Goal: Task Accomplishment & Management: Use online tool/utility

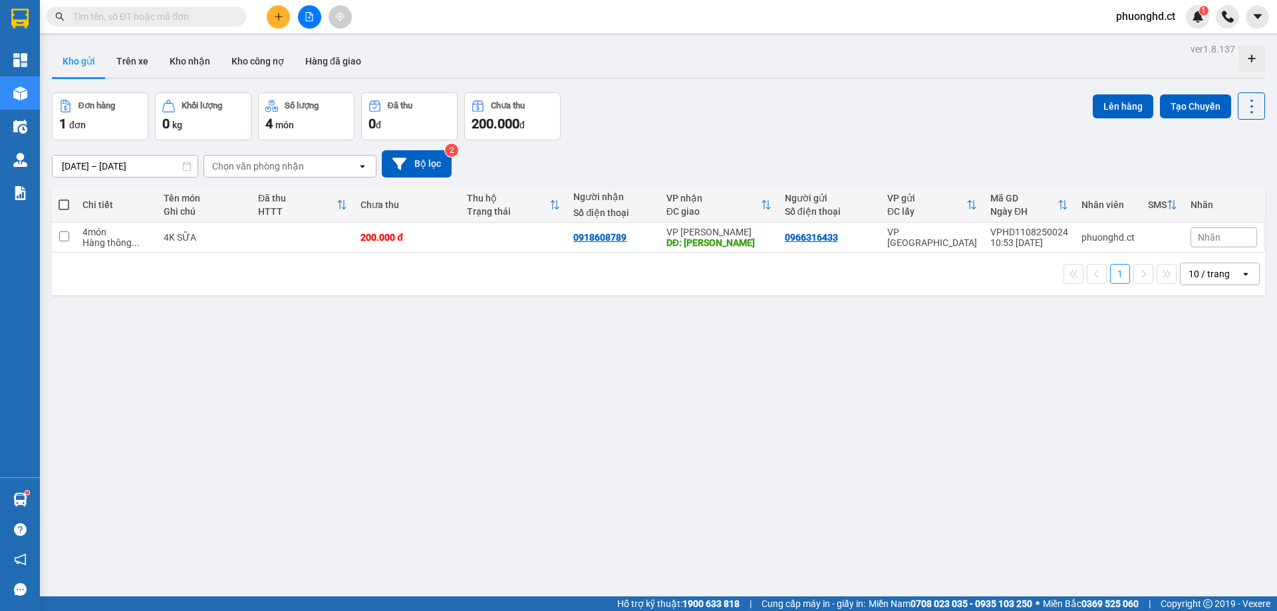
click at [482, 337] on div "ver 1.8.137 Kho gửi Trên xe Kho nhận Kho công nợ Hàng đã giao Đơn hàng 1 đơn Kh…" at bounding box center [659, 345] width 1224 height 611
click at [1113, 16] on span "phuonghd.ct" at bounding box center [1145, 16] width 80 height 17
click at [1140, 37] on span "Đăng xuất" at bounding box center [1152, 41] width 56 height 15
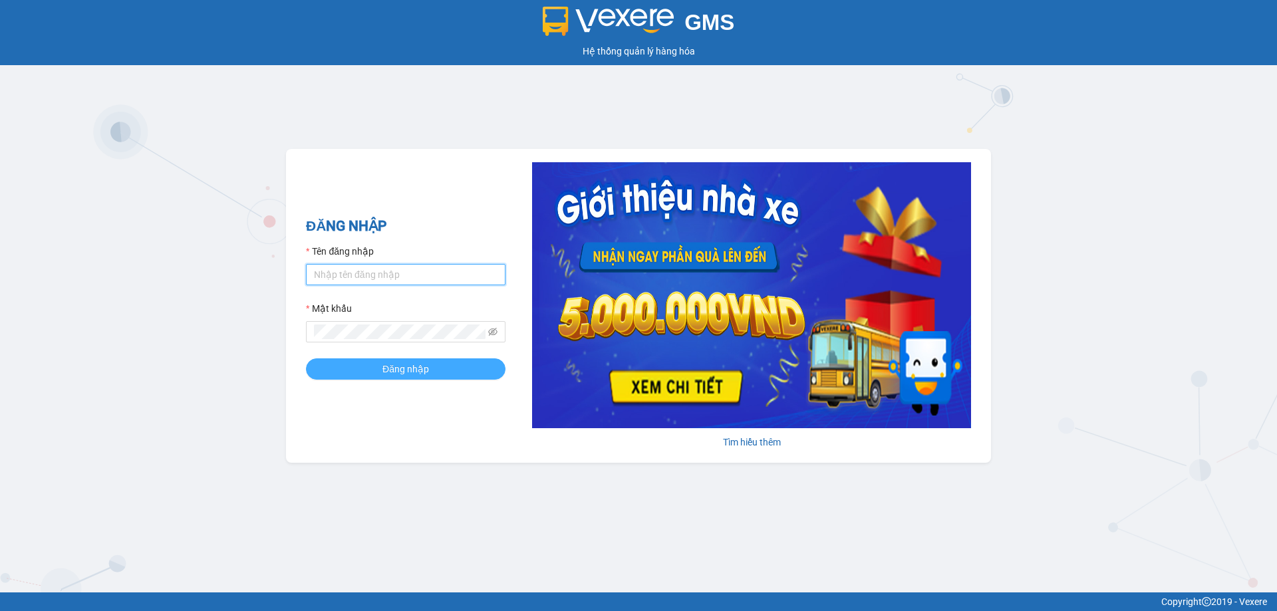
type input "phuonghd.ct"
click at [402, 364] on span "Đăng nhập" at bounding box center [405, 369] width 47 height 15
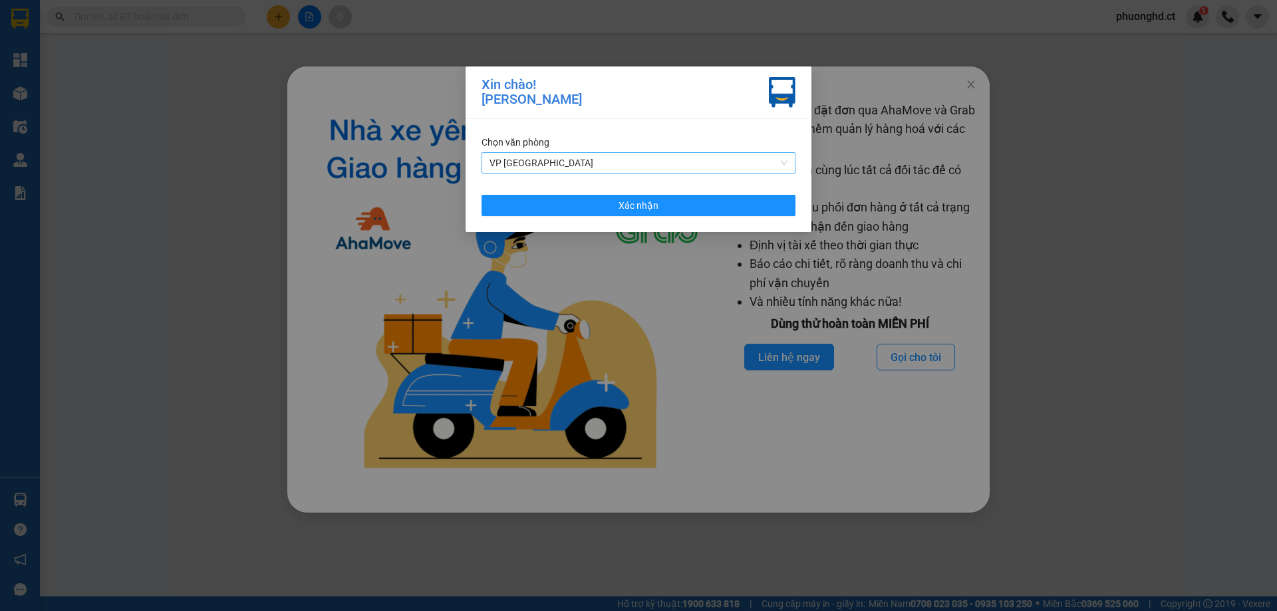
click at [608, 163] on span "VP [GEOGRAPHIC_DATA]" at bounding box center [638, 163] width 298 height 20
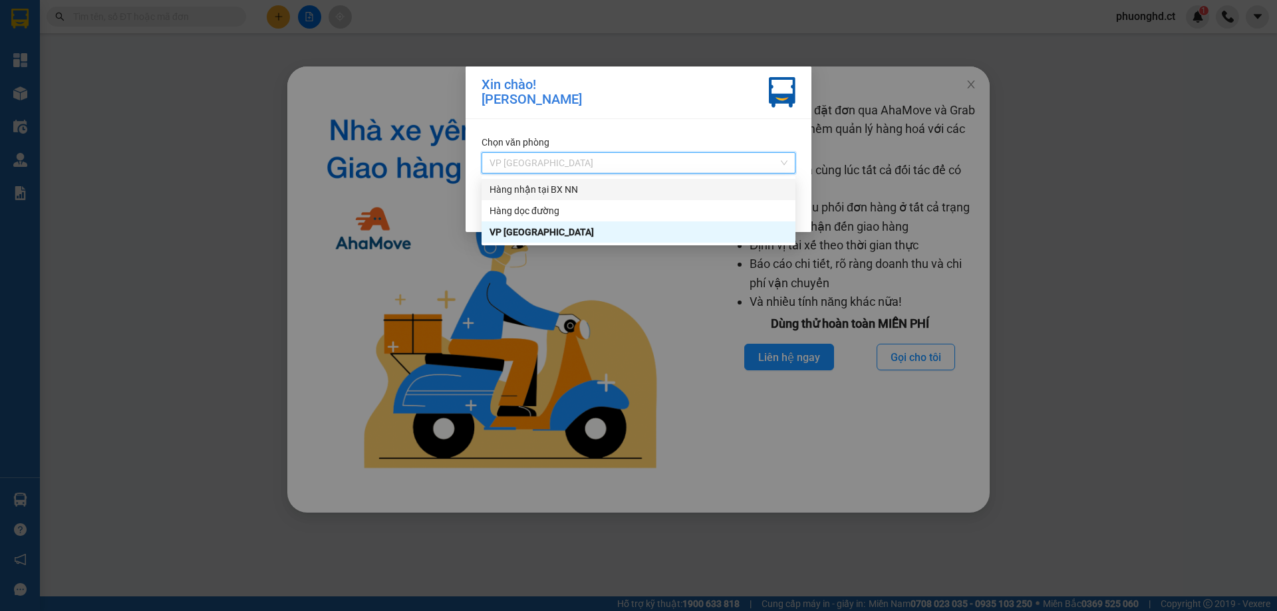
click at [602, 187] on div "Hàng nhận tại BX NN" at bounding box center [638, 189] width 298 height 15
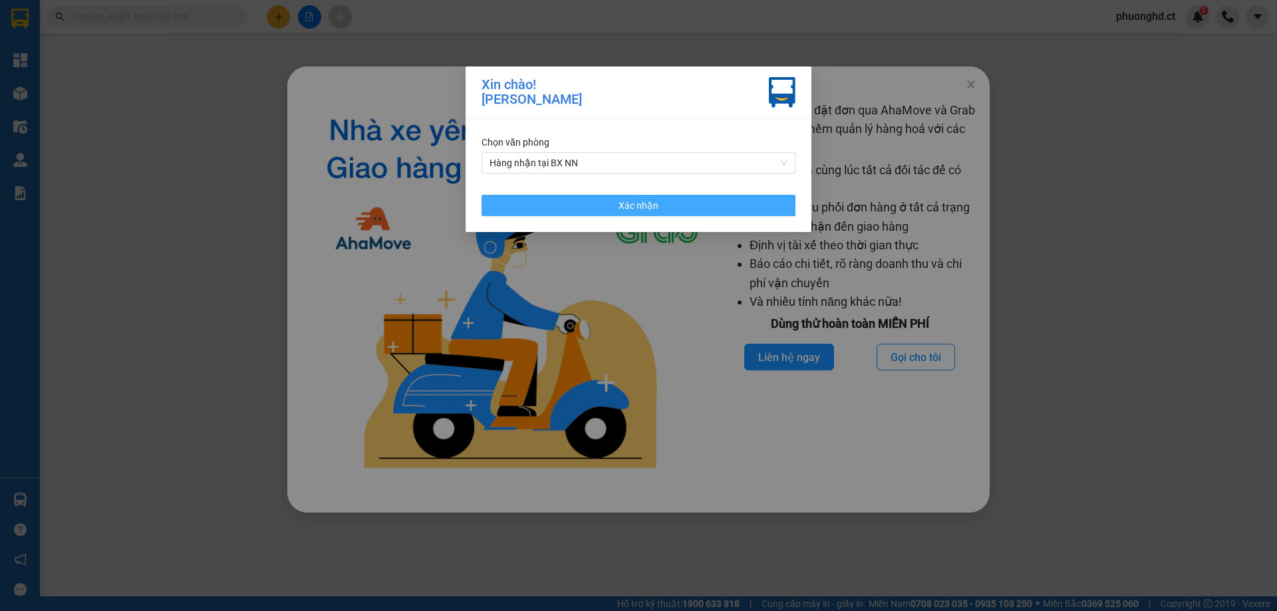
click at [598, 205] on button "Xác nhận" at bounding box center [638, 205] width 314 height 21
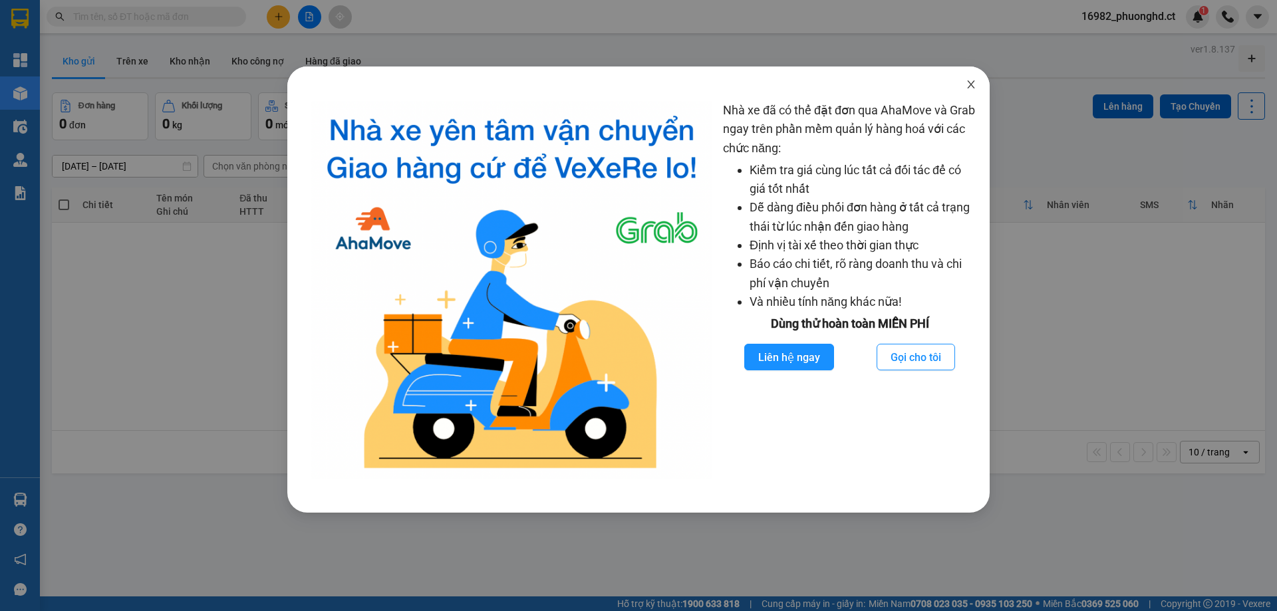
click at [964, 78] on span "Close" at bounding box center [970, 85] width 37 height 37
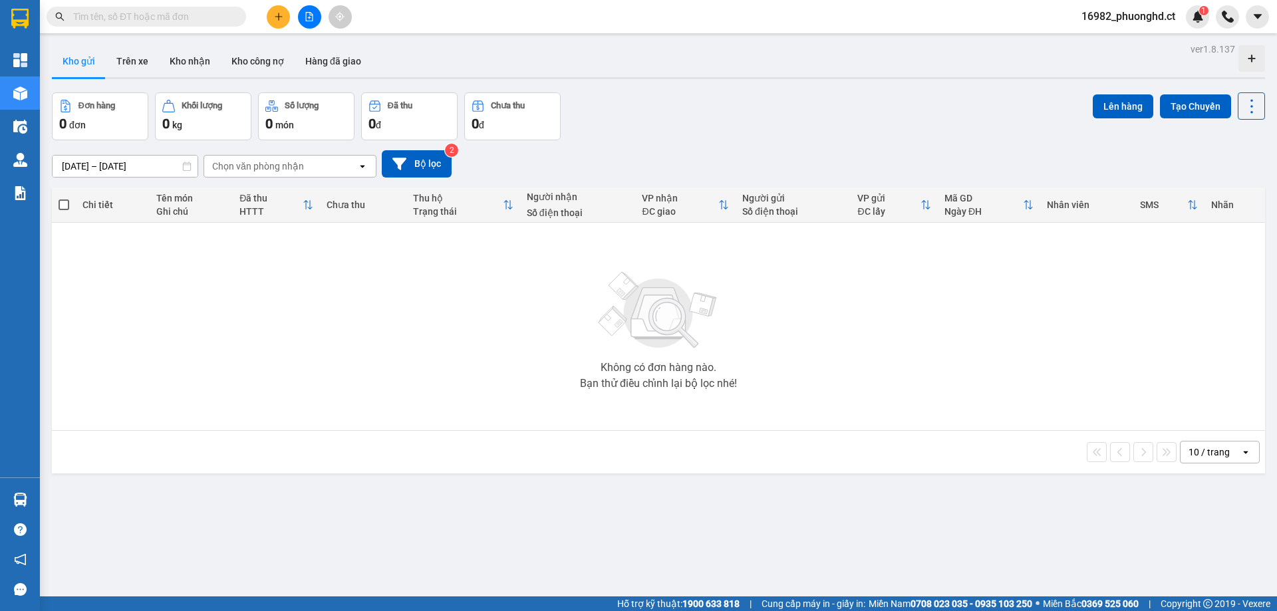
click at [290, 19] on div at bounding box center [309, 16] width 100 height 23
click at [284, 19] on button at bounding box center [278, 16] width 23 height 23
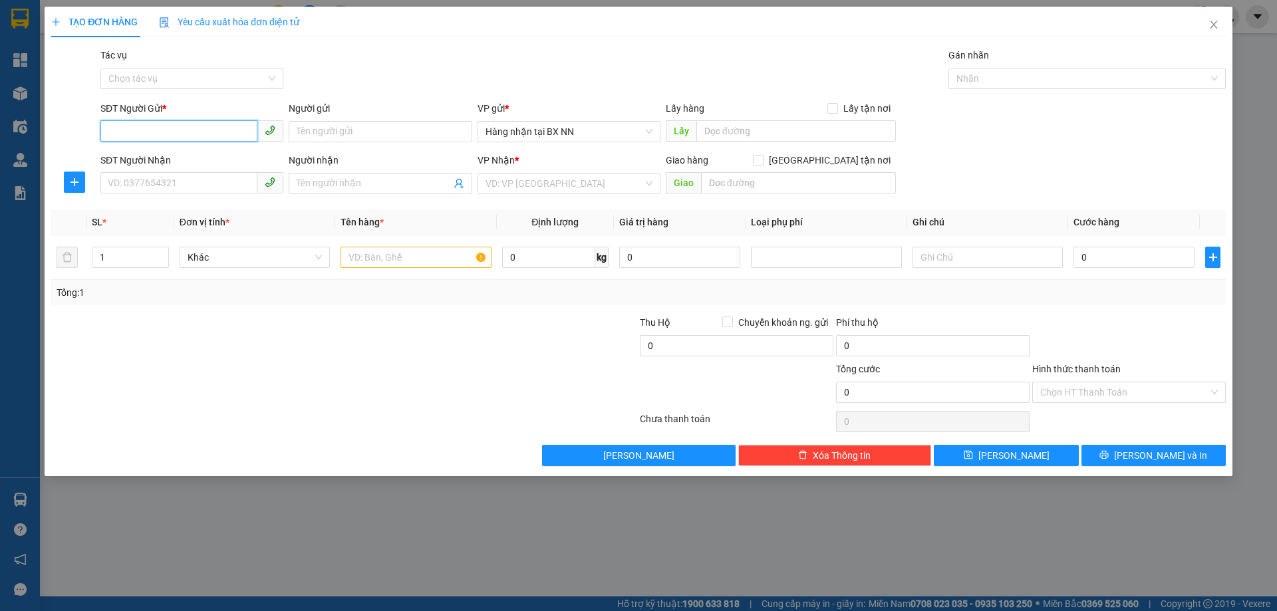
click at [205, 132] on input "SĐT Người Gửi *" at bounding box center [178, 130] width 157 height 21
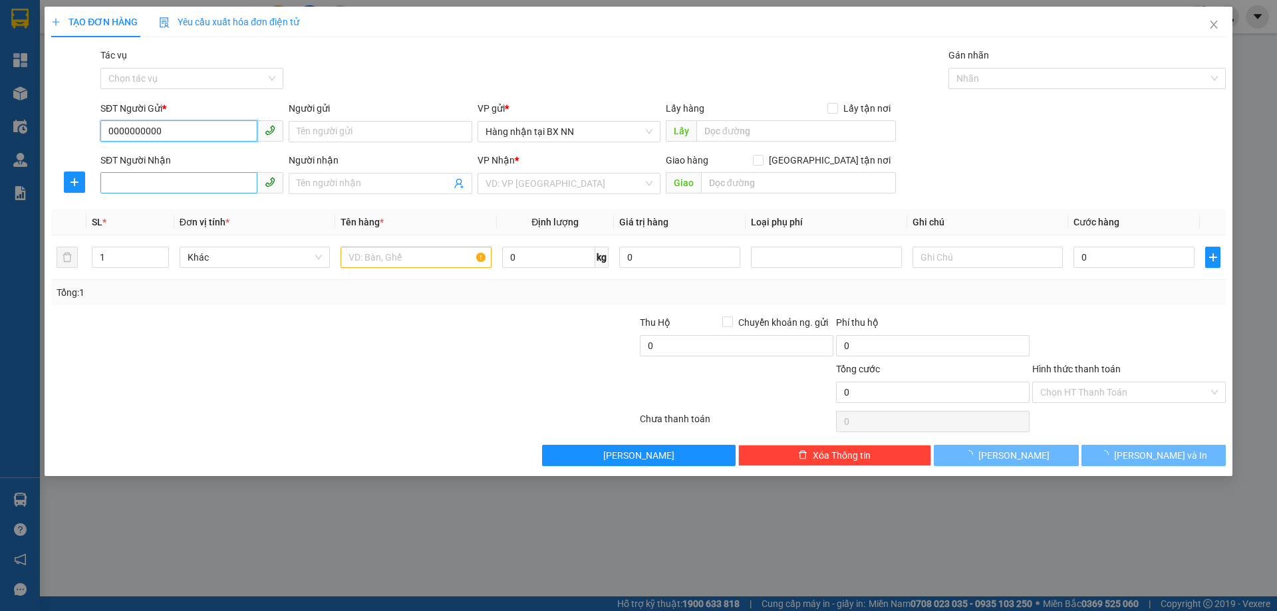
type input "0000000000"
click at [144, 188] on input "SĐT Người Nhận" at bounding box center [178, 182] width 157 height 21
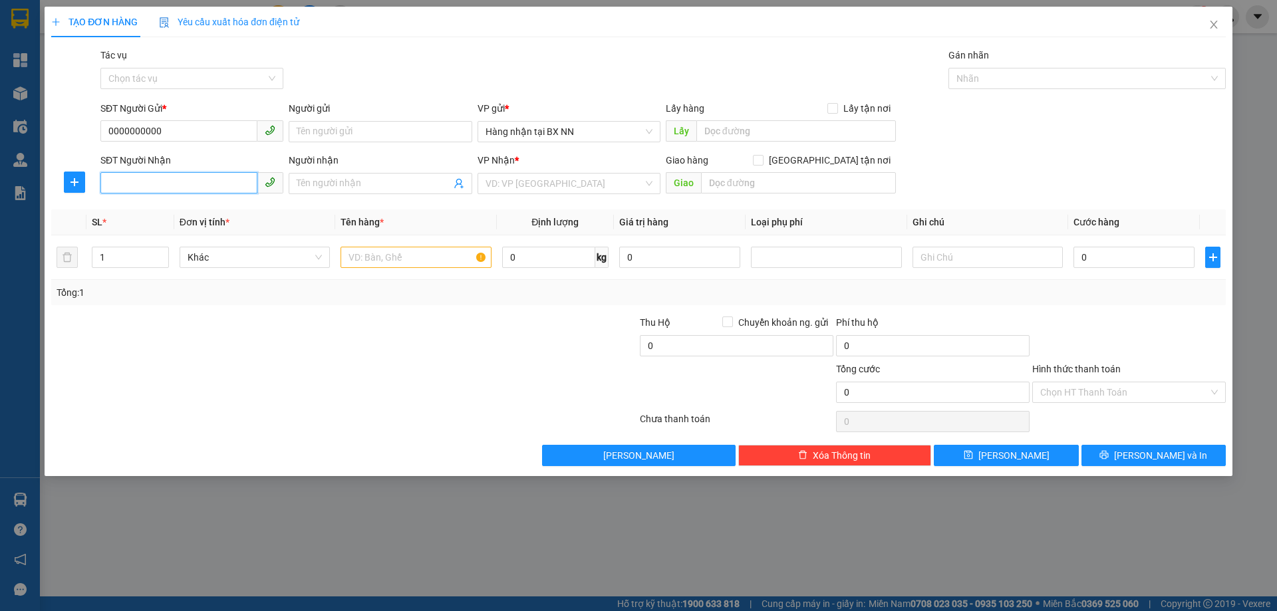
click at [205, 178] on input "SĐT Người Nhận" at bounding box center [178, 182] width 157 height 21
click at [549, 185] on input "search" at bounding box center [564, 184] width 158 height 20
click at [192, 192] on input "096666" at bounding box center [178, 182] width 157 height 21
click at [134, 188] on input "09666697396" at bounding box center [178, 182] width 157 height 21
type input "0966697396"
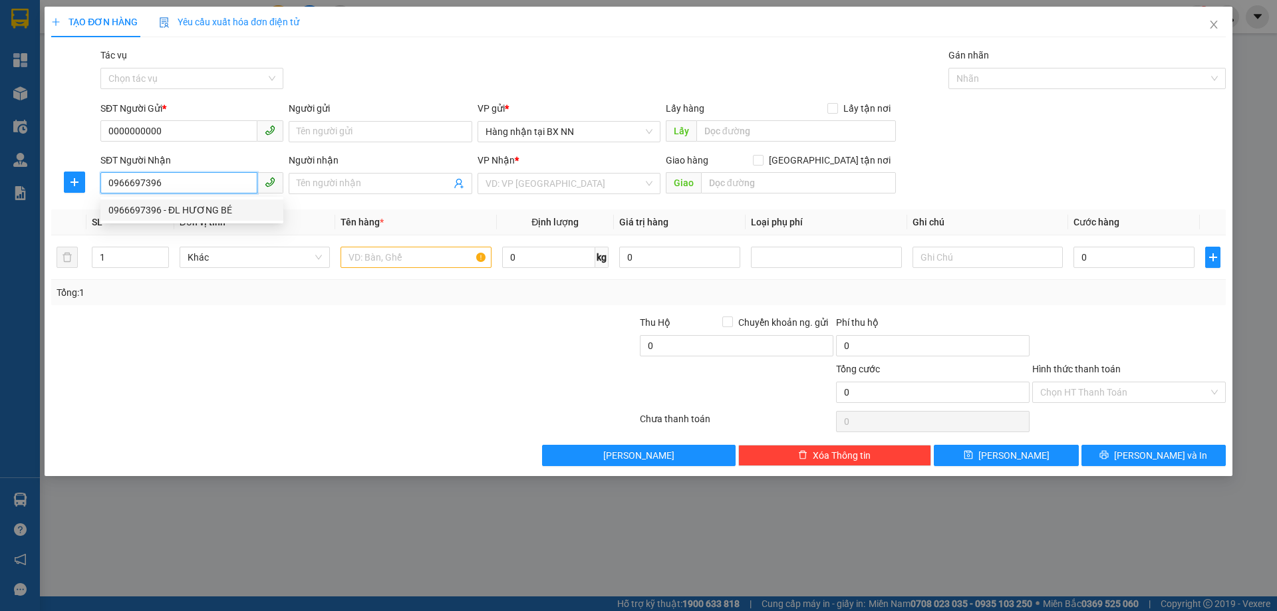
click at [215, 201] on div "0966697396 - ĐL HƯƠNG BÉ" at bounding box center [191, 210] width 183 height 21
type input "ĐL HƯƠNG BÉ"
type input "XUÂN AN"
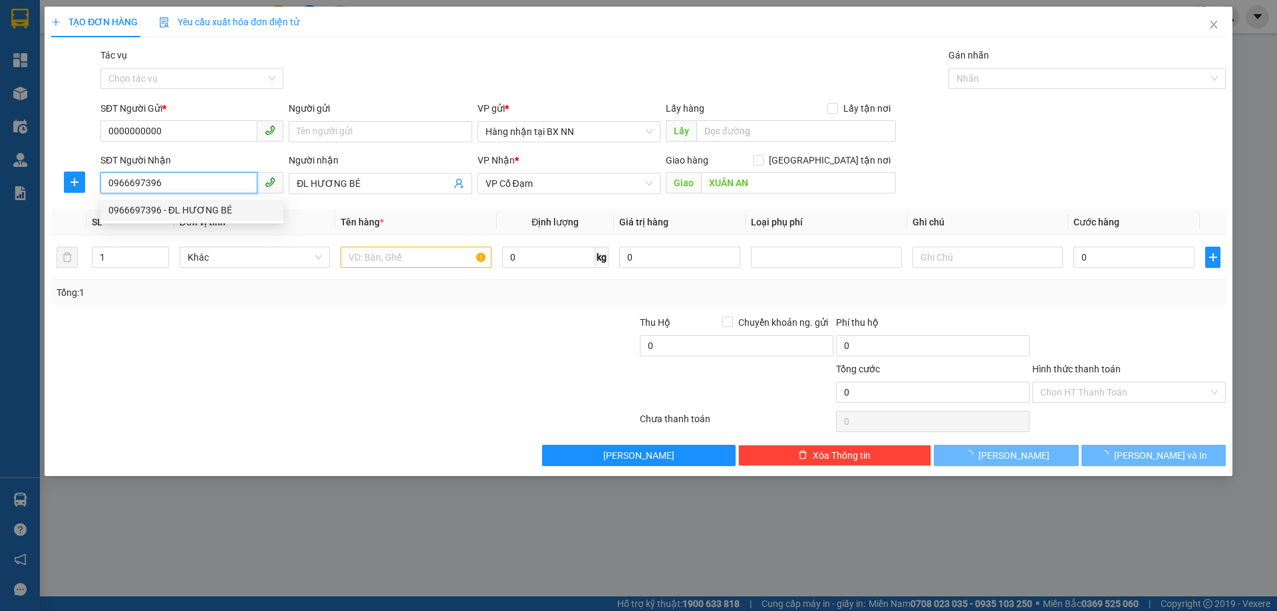
type input "200.000"
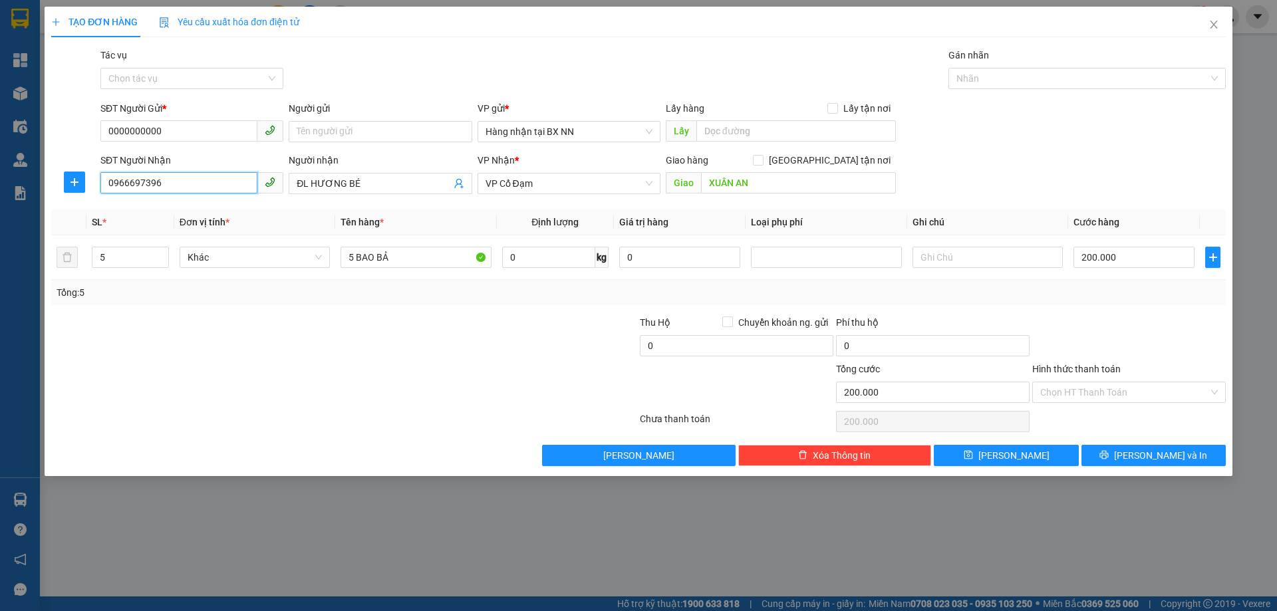
type input "0966697396"
click at [211, 263] on span "Khác" at bounding box center [255, 257] width 134 height 20
drag, startPoint x: 113, startPoint y: 261, endPoint x: 80, endPoint y: 260, distance: 33.3
click at [80, 260] on tr "5 Khác 5 BAO BẢ 0 kg 0 200.000" at bounding box center [638, 257] width 1174 height 45
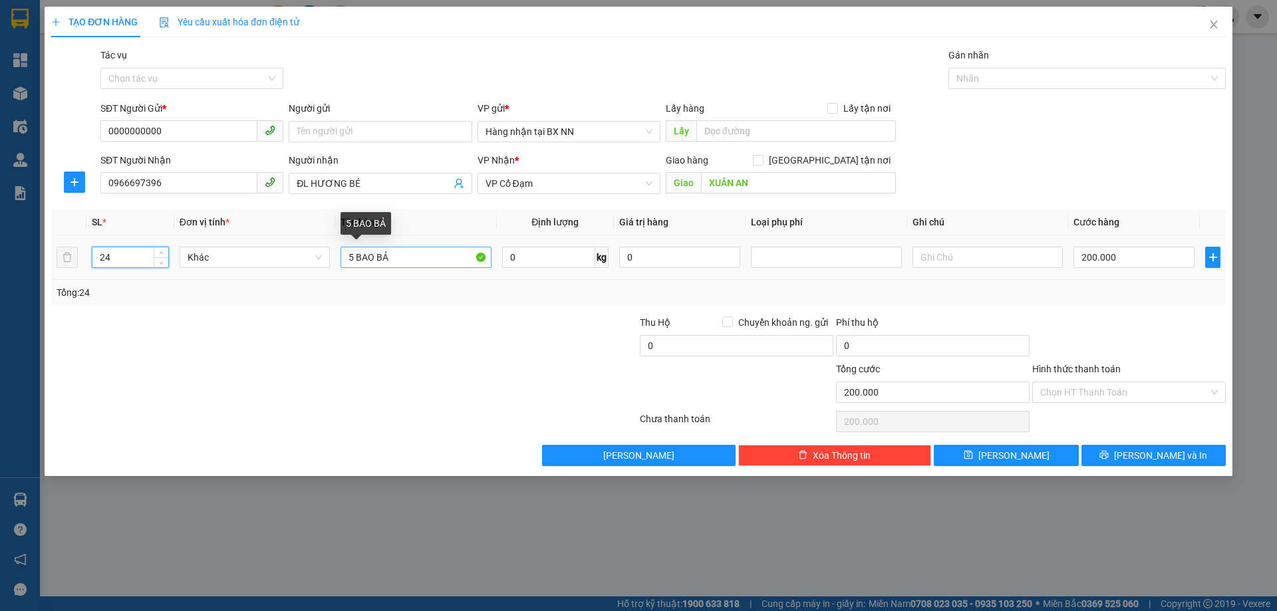
type input "24"
drag, startPoint x: 412, startPoint y: 253, endPoint x: 233, endPoint y: 251, distance: 179.6
click at [237, 269] on tr "24 Khác 5 BAO BẢ 0 kg 0 200.000" at bounding box center [638, 257] width 1174 height 45
type input "0"
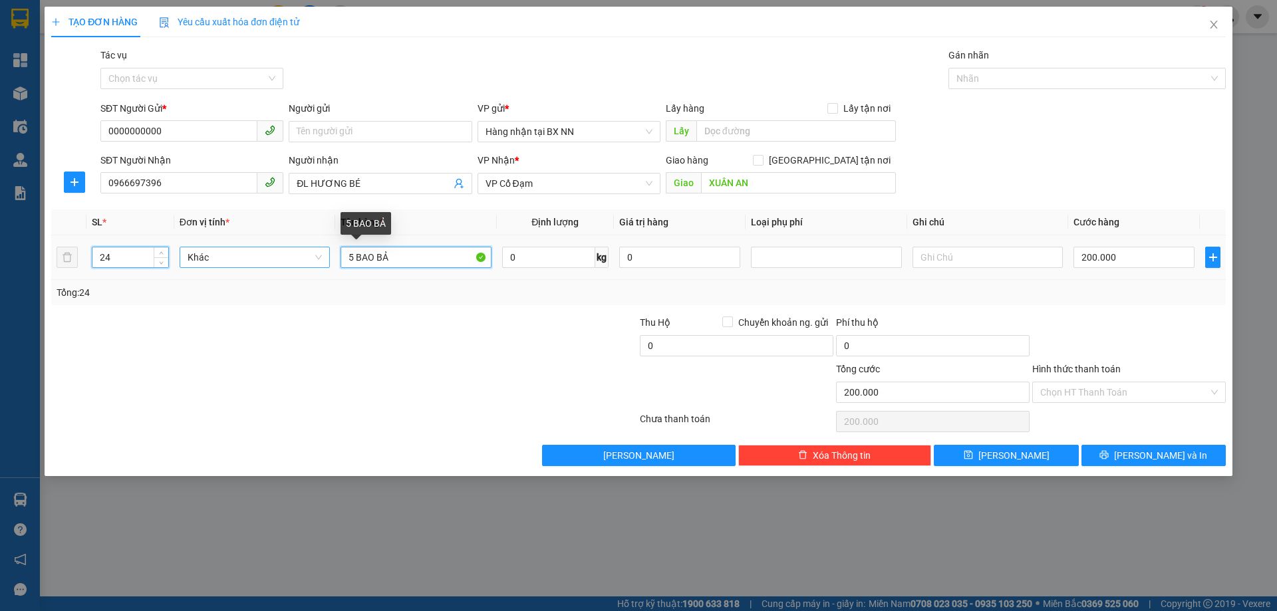
type input "0"
type input "24T SƠN"
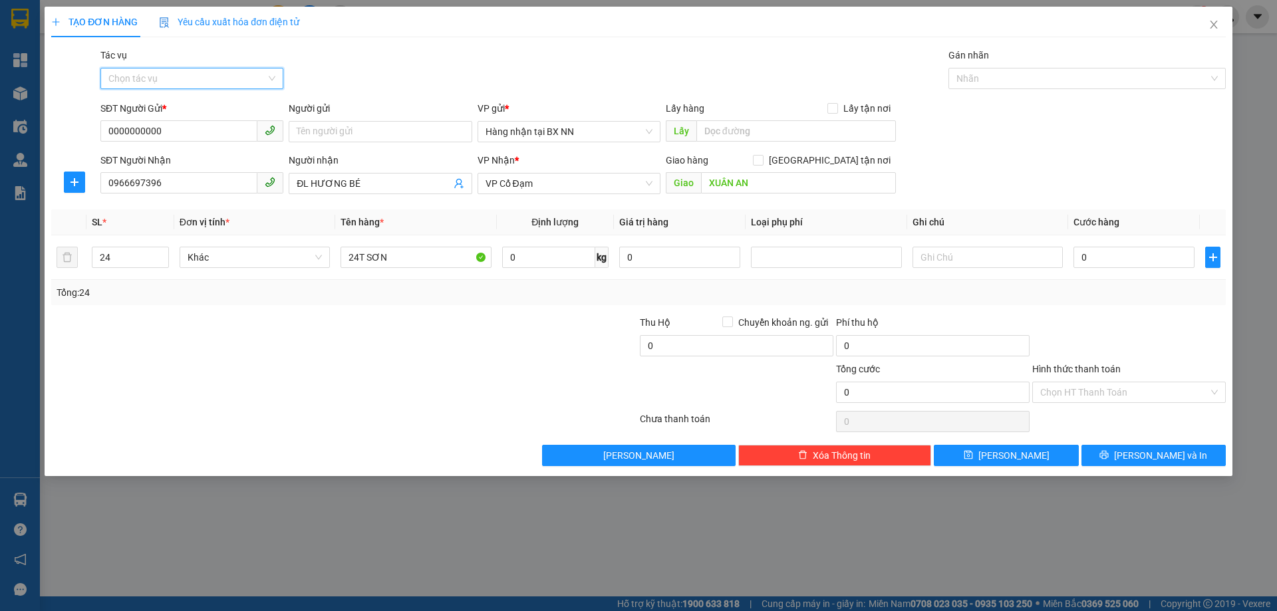
click at [246, 86] on input "Tác vụ" at bounding box center [187, 78] width 158 height 20
click at [156, 110] on div "Nhập hàng lên xe" at bounding box center [191, 105] width 167 height 15
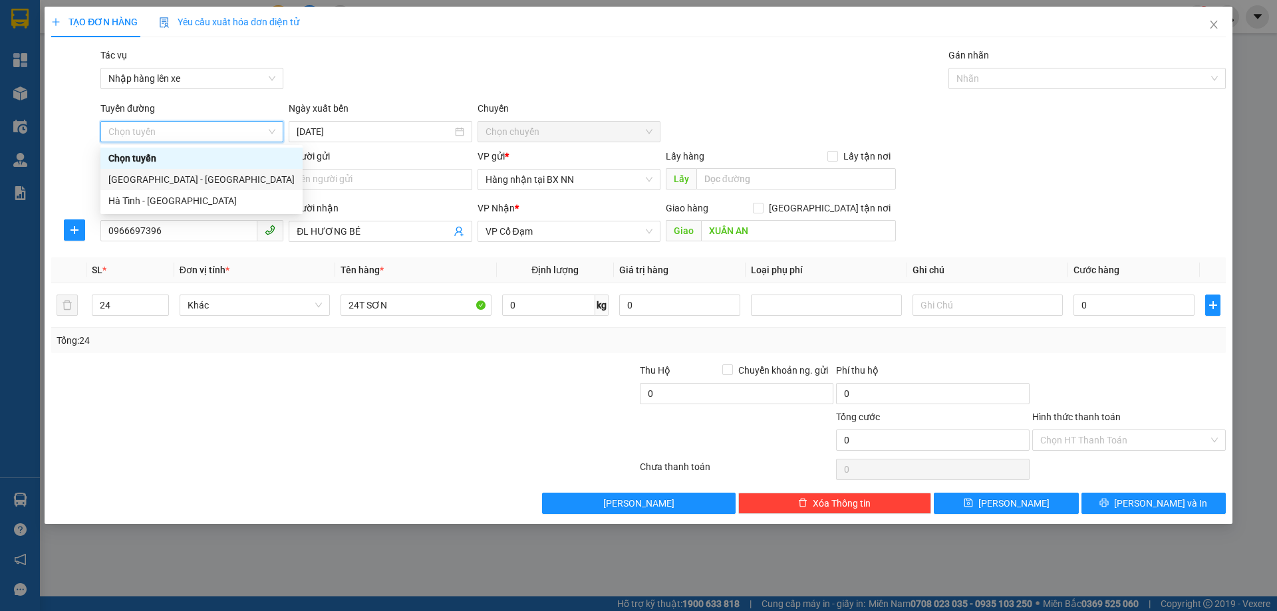
click at [153, 177] on div "Hà Nội - Hà Tĩnh" at bounding box center [201, 179] width 186 height 15
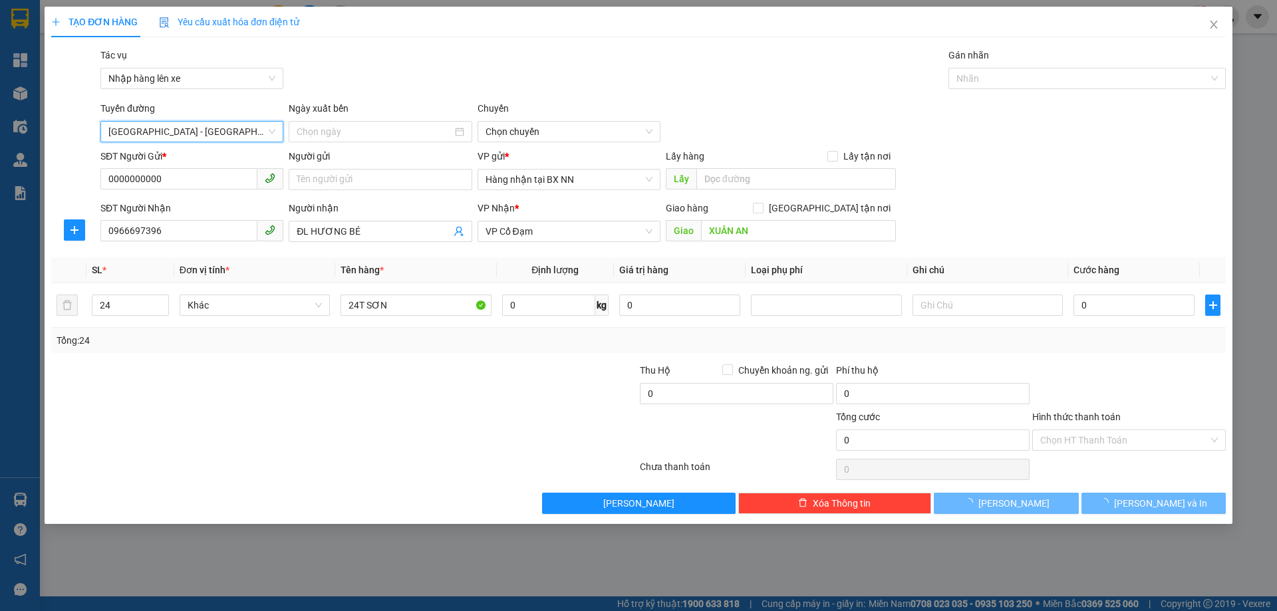
type input "11/08/2025"
click at [547, 124] on span "09:00 (TC) - 38B-006.11" at bounding box center [568, 132] width 167 height 20
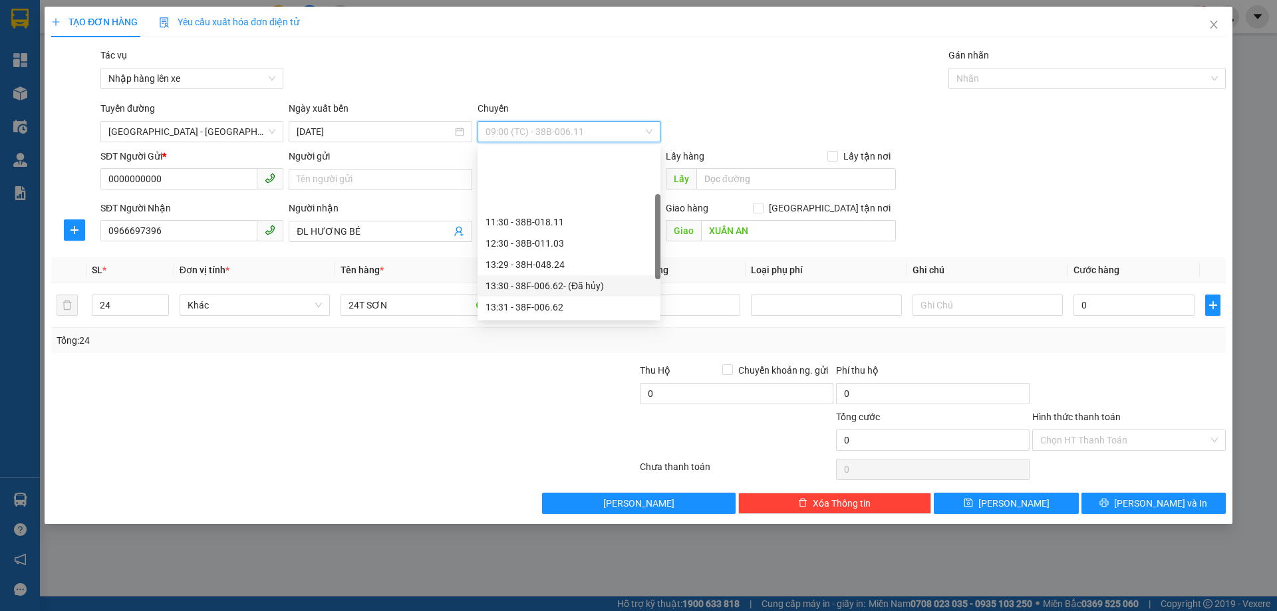
scroll to position [67, 0]
click at [567, 280] on div "16:30 - 38B-006.27" at bounding box center [568, 283] width 167 height 15
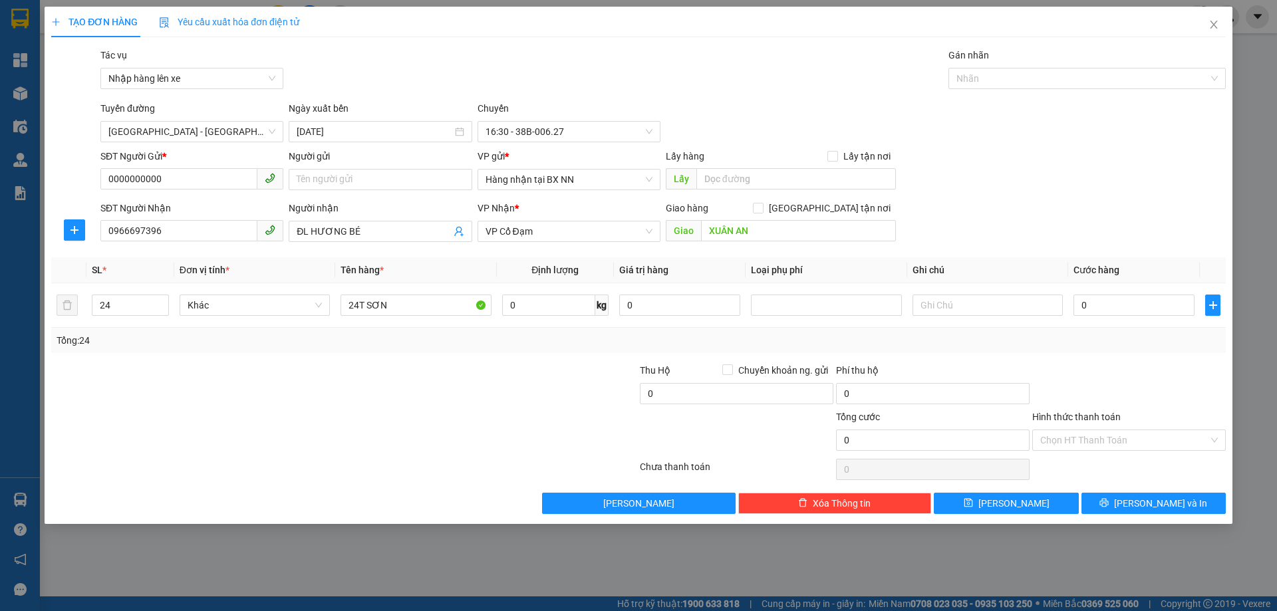
click at [243, 437] on div at bounding box center [246, 433] width 392 height 47
click at [1007, 509] on span "Lưu" at bounding box center [1013, 503] width 71 height 15
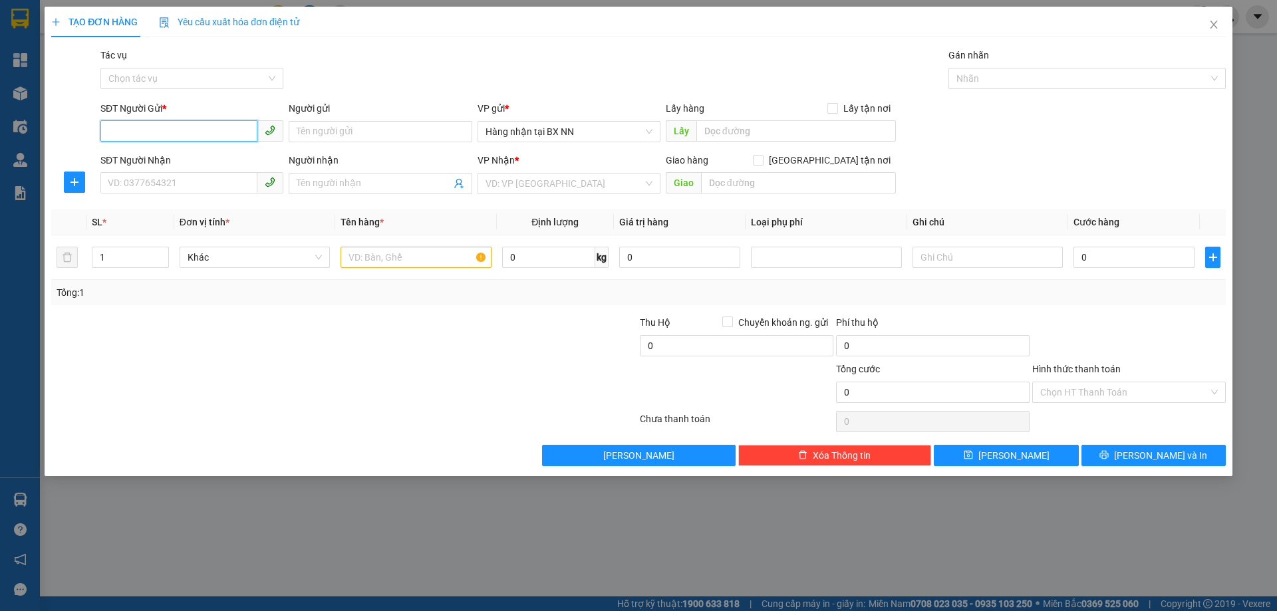
click at [162, 136] on input "SĐT Người Gửi *" at bounding box center [178, 130] width 157 height 21
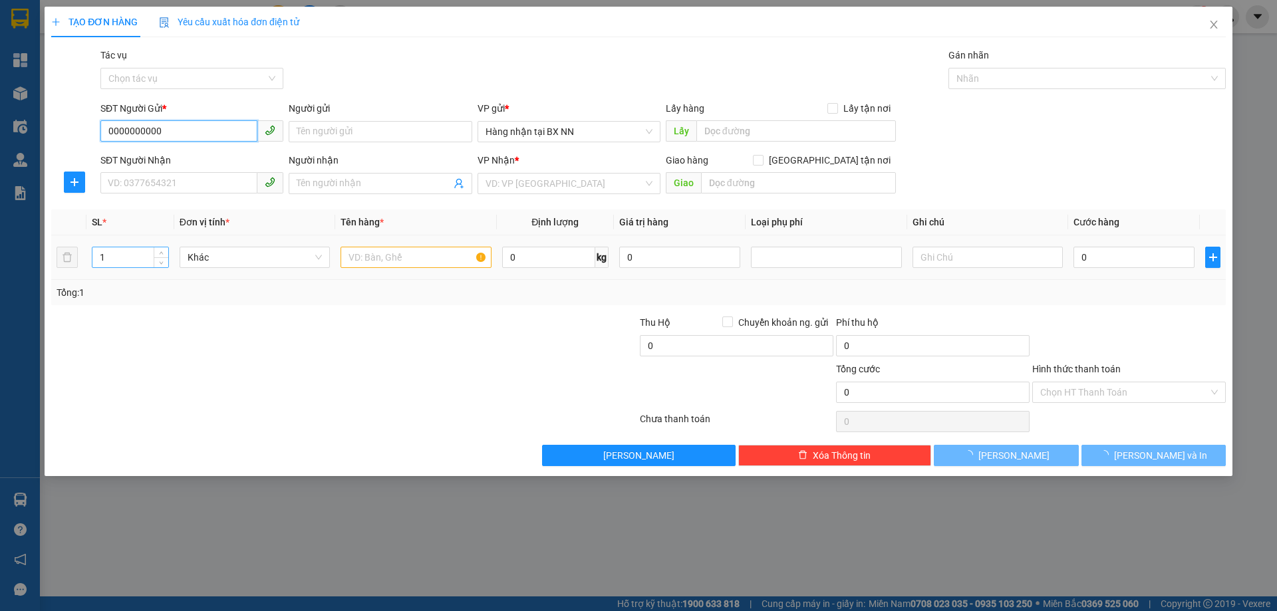
type input "0000000000"
click at [65, 267] on tr "1 Khác 0 kg 0 0" at bounding box center [638, 257] width 1174 height 45
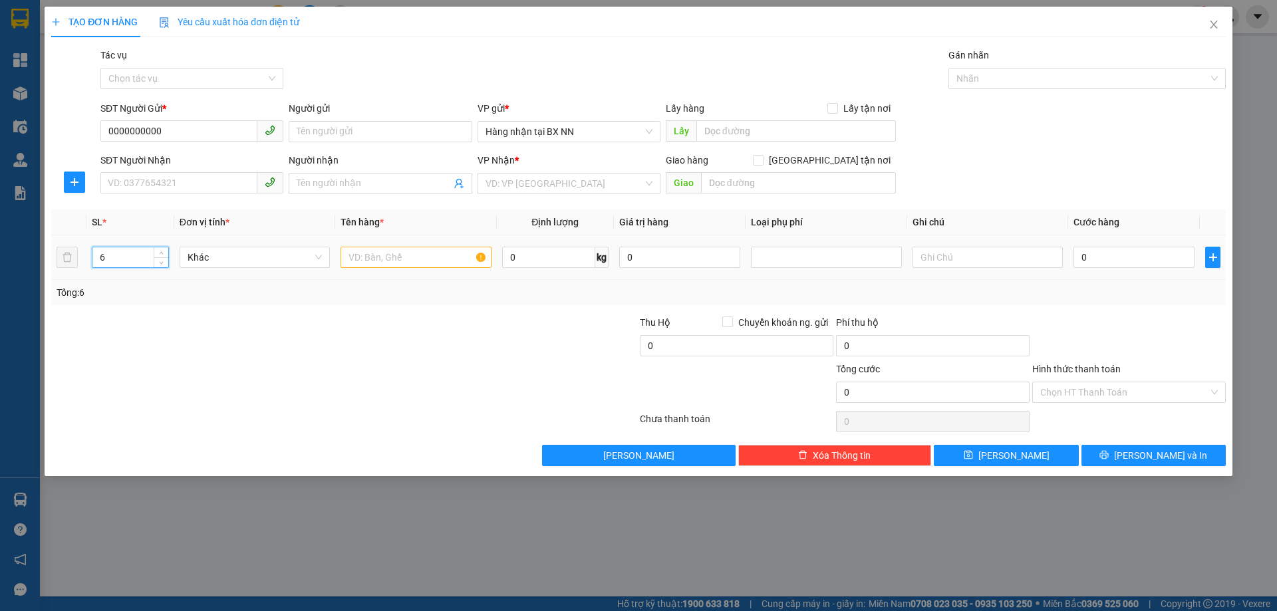
type input "6"
click at [376, 248] on input "text" at bounding box center [415, 257] width 150 height 21
click at [358, 259] on input "4T+2K" at bounding box center [415, 257] width 150 height 21
click at [366, 261] on input "4T +2K" at bounding box center [415, 257] width 150 height 21
type input "4T + 2K"
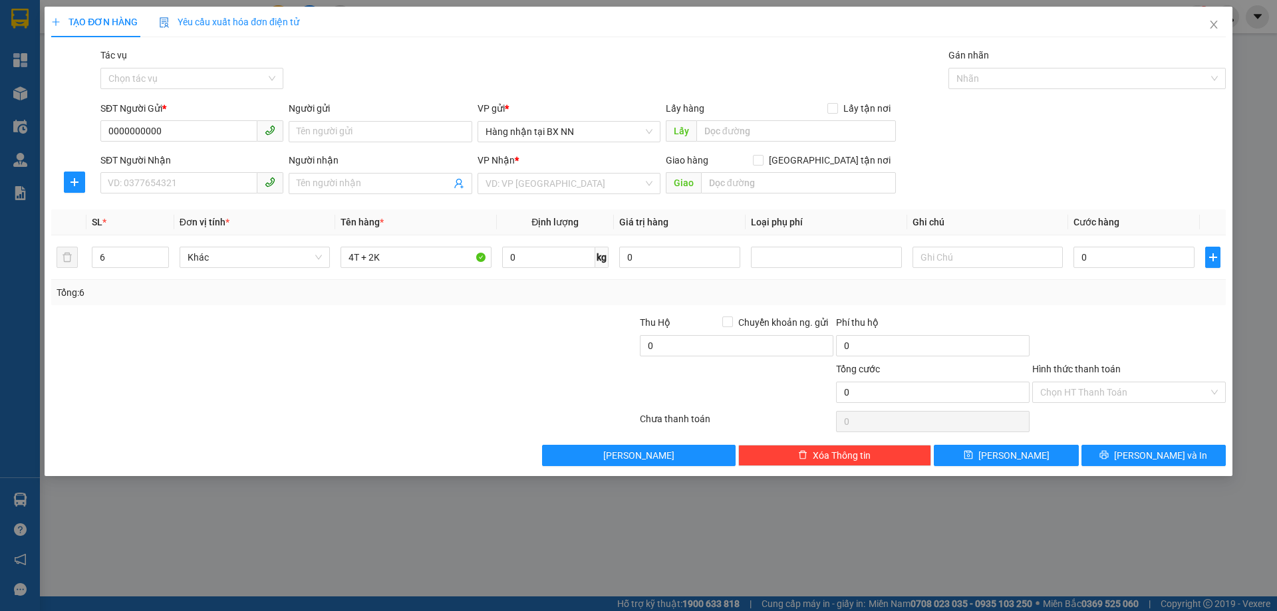
click at [524, 195] on div "VP Nhận * VD: VP Sài Gòn" at bounding box center [568, 176] width 183 height 47
click at [525, 187] on input "search" at bounding box center [564, 184] width 158 height 20
click at [144, 186] on input "SĐT Người Nhận" at bounding box center [178, 182] width 157 height 21
click at [143, 217] on div "0981854437 - A HIẾU" at bounding box center [191, 210] width 167 height 15
type input "0981854437"
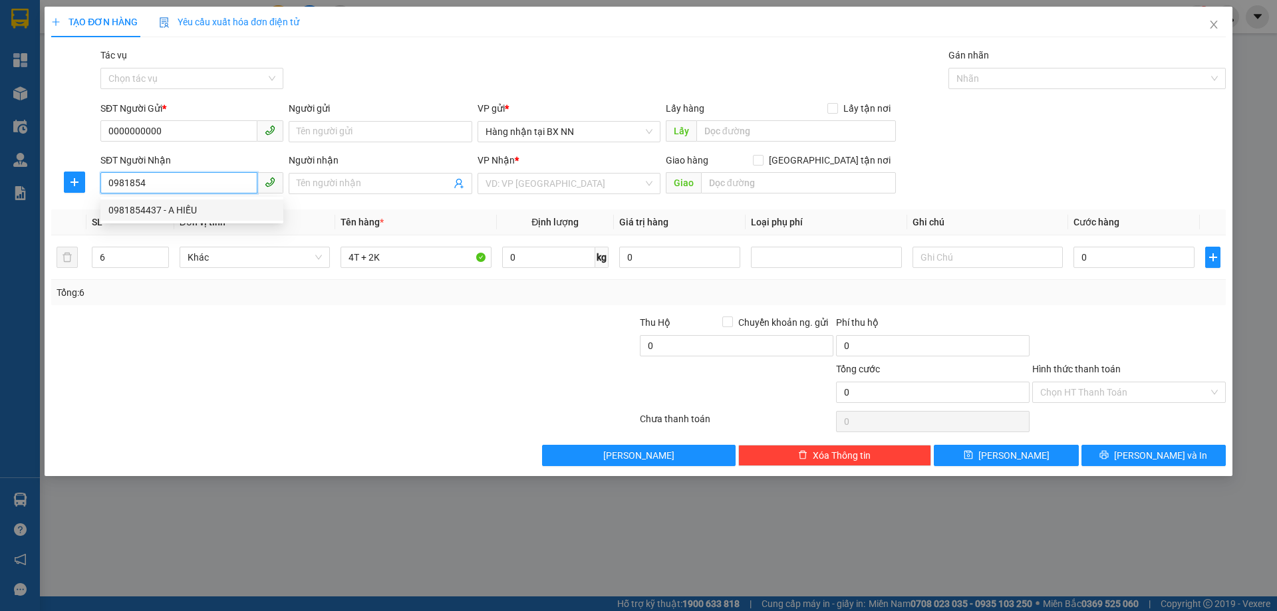
type input "A HIẾU"
type input "XUÂN HẢI"
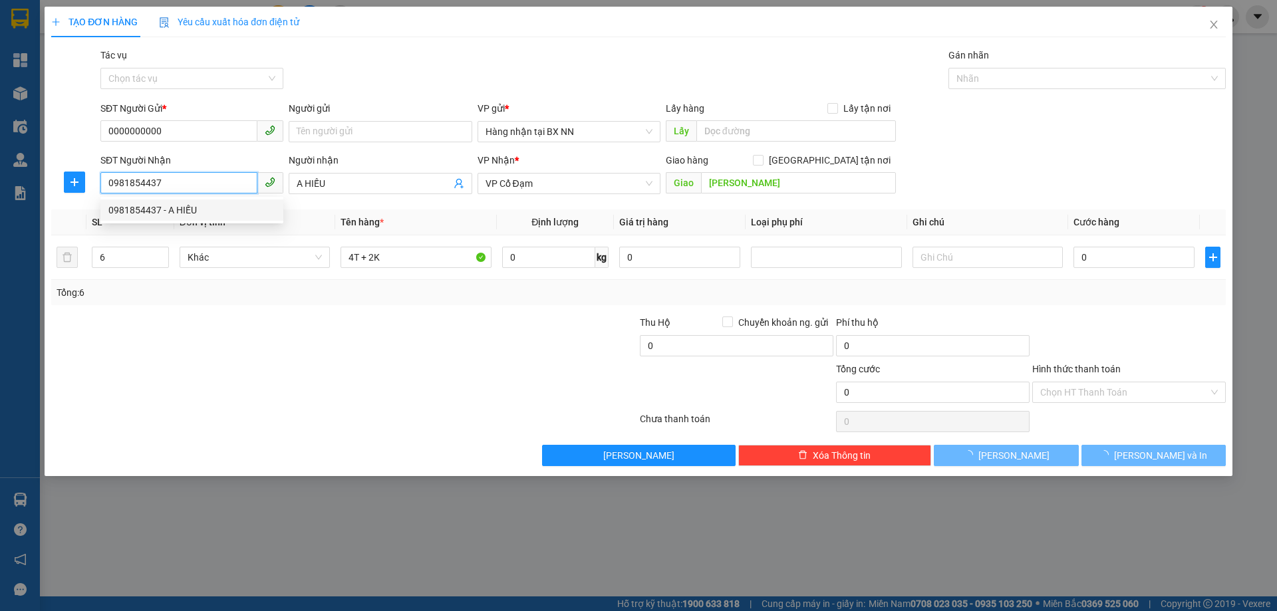
type input "30.000"
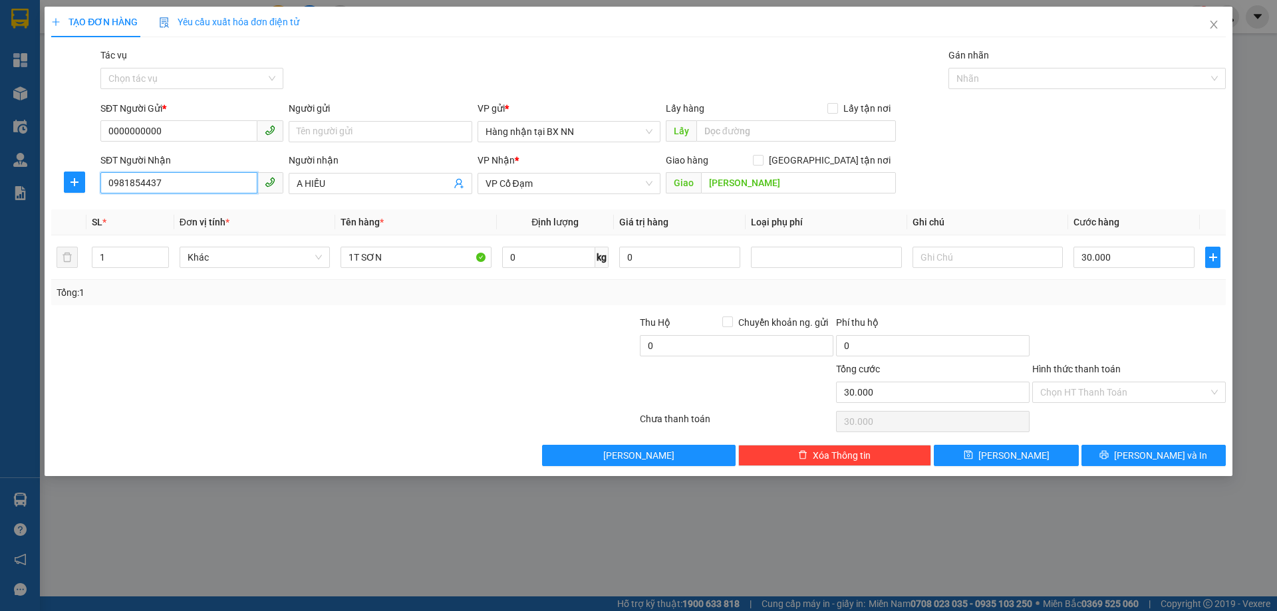
type input "0981854437"
drag, startPoint x: 105, startPoint y: 263, endPoint x: 86, endPoint y: 263, distance: 18.6
click at [86, 263] on td "1" at bounding box center [130, 257] width 88 height 45
type input "6"
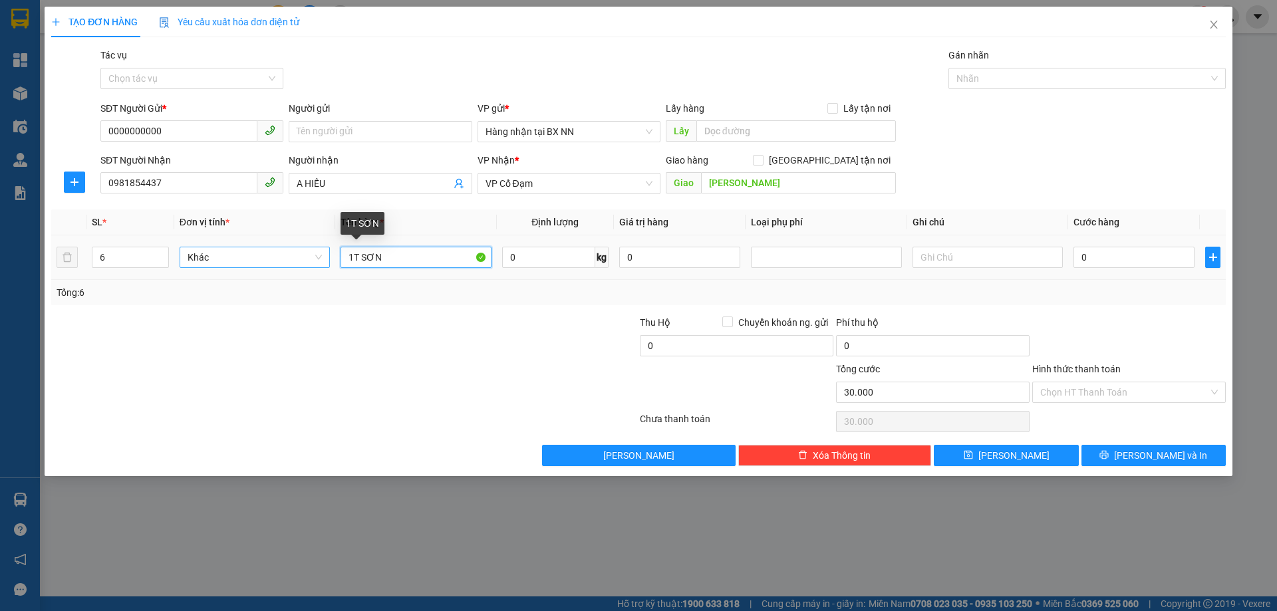
type input "0"
drag, startPoint x: 396, startPoint y: 255, endPoint x: 321, endPoint y: 254, distance: 74.5
click at [321, 254] on tr "6 Khác 1T SƠN 0 kg 0 0" at bounding box center [638, 257] width 1174 height 45
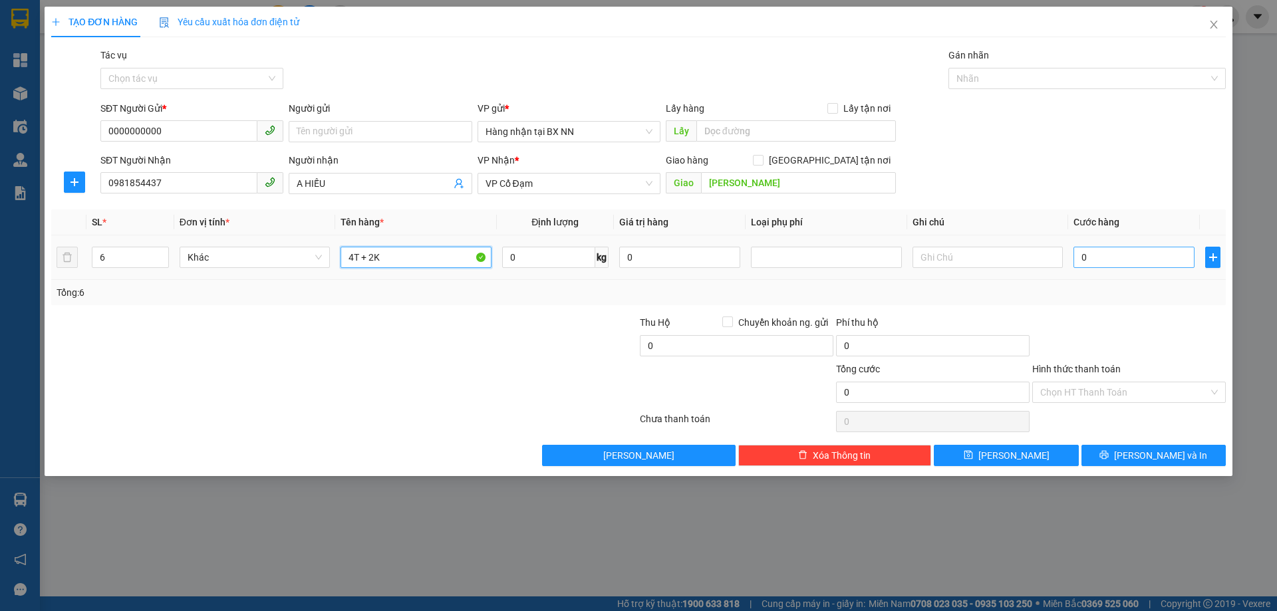
type input "4T + 2K"
click at [1154, 267] on input "0" at bounding box center [1133, 257] width 121 height 21
type input "20"
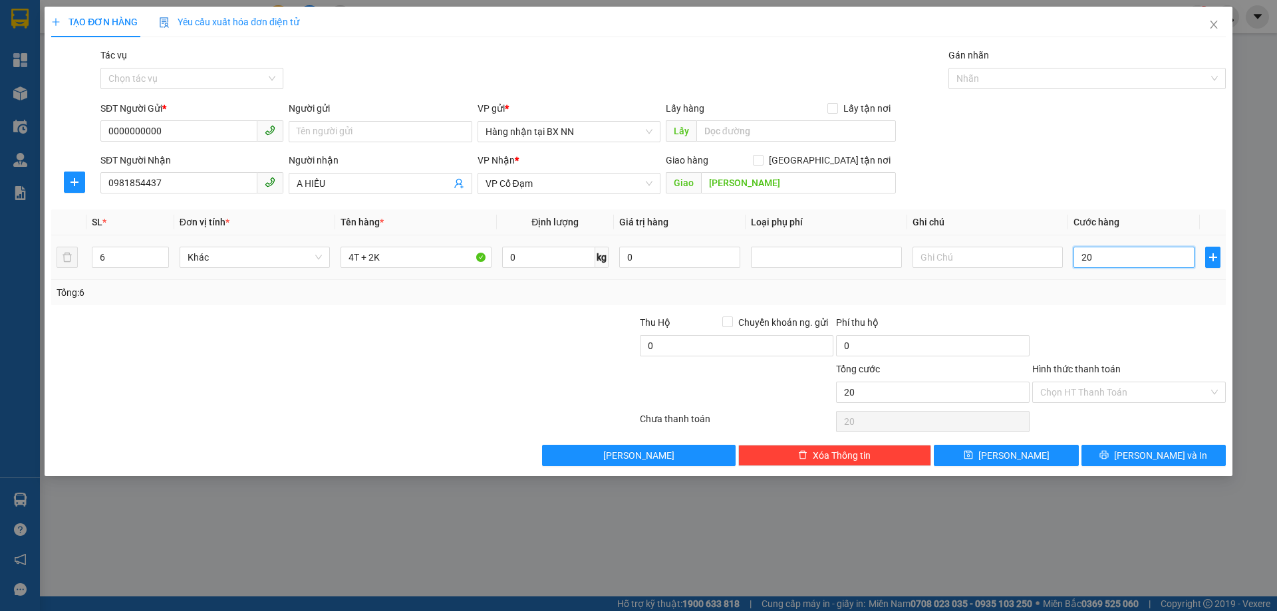
type input "260"
type input "260.000"
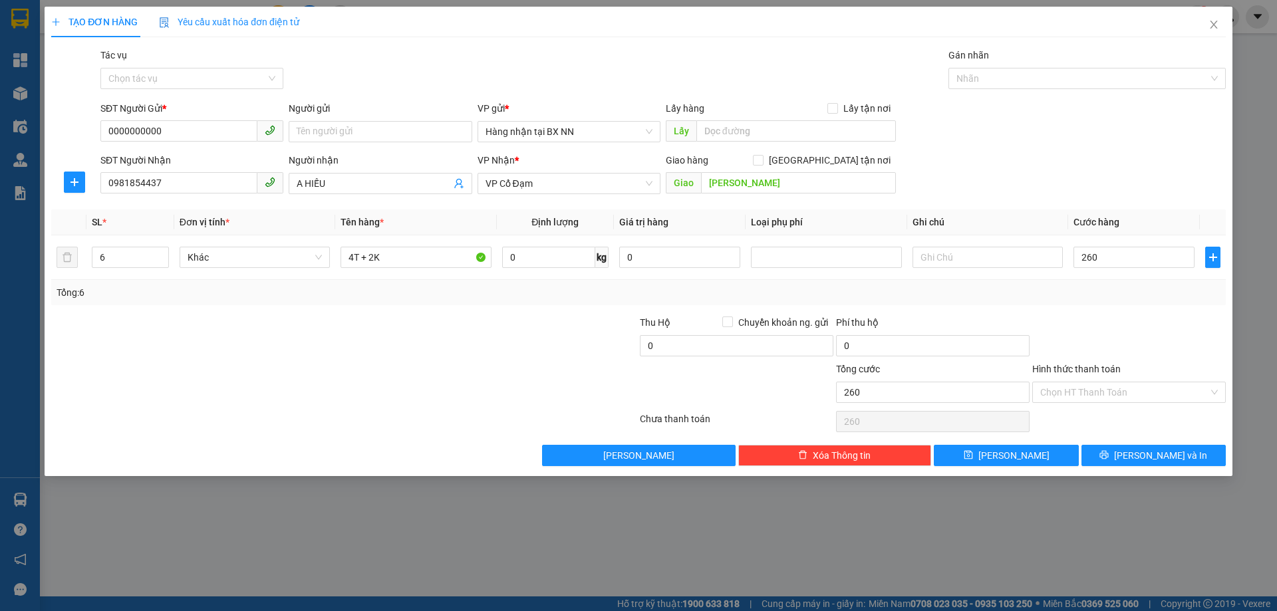
type input "260.000"
click at [1146, 319] on div at bounding box center [1129, 338] width 196 height 47
click at [533, 352] on div at bounding box center [540, 338] width 196 height 47
click at [263, 77] on input "Tác vụ" at bounding box center [187, 78] width 158 height 20
click at [250, 105] on div "Nhập hàng lên xe" at bounding box center [191, 105] width 167 height 15
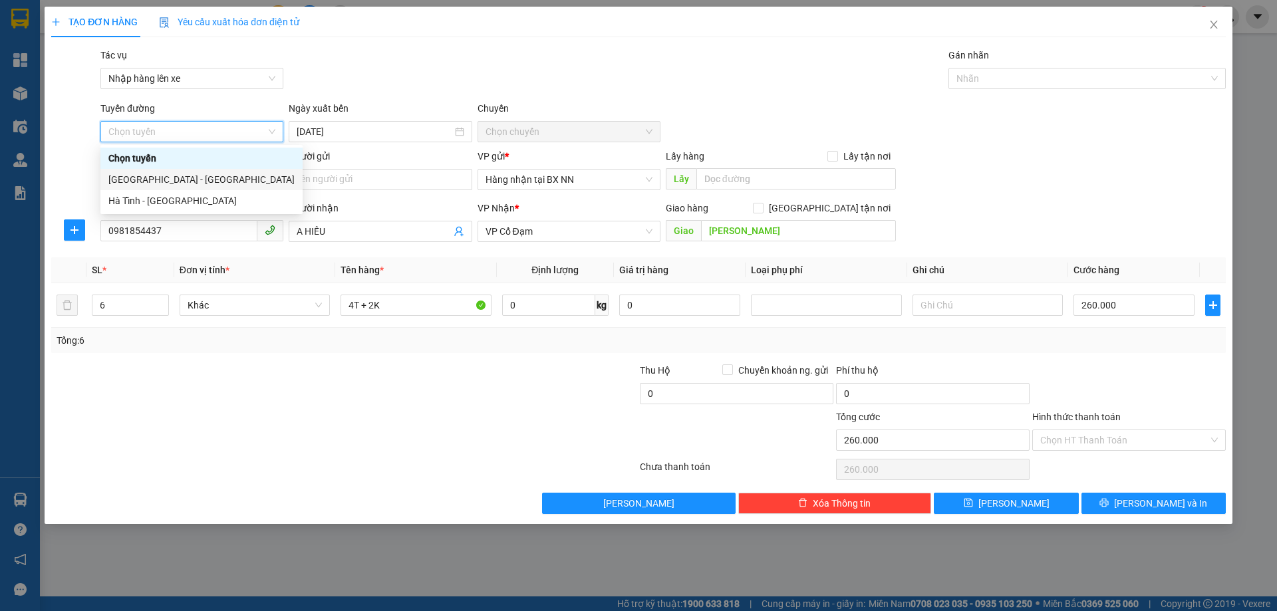
click at [234, 179] on div "Hà Nội - Hà Tĩnh" at bounding box center [201, 179] width 186 height 15
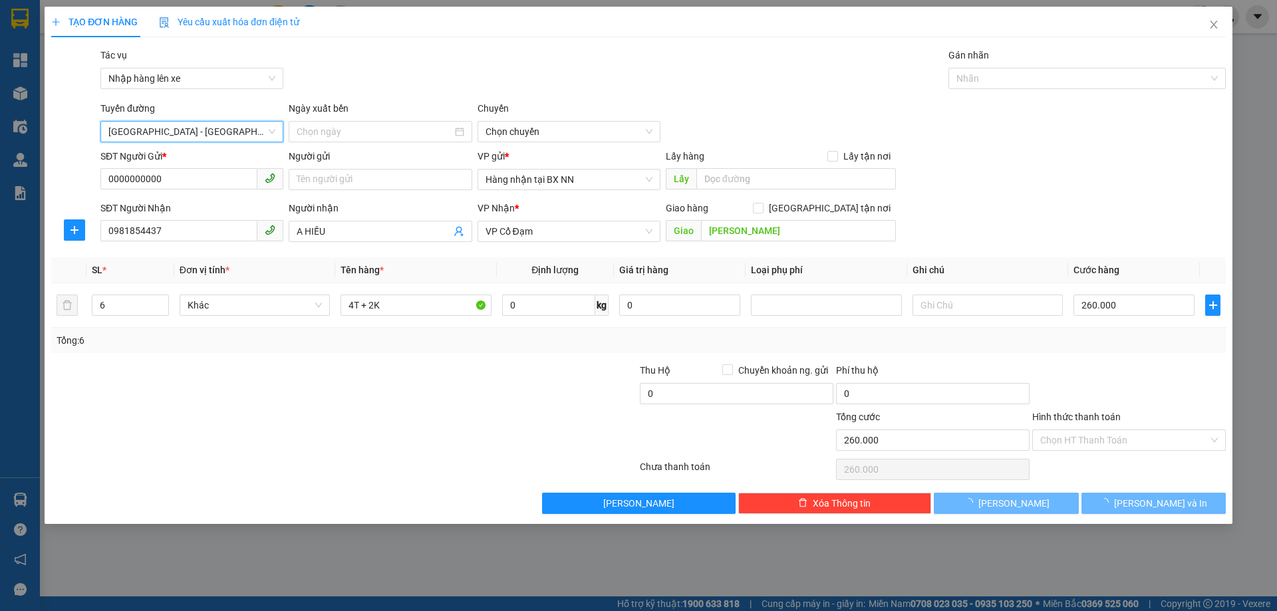
type input "11/08/2025"
click at [539, 138] on span "09:00 (TC) - 38B-006.11" at bounding box center [568, 132] width 167 height 20
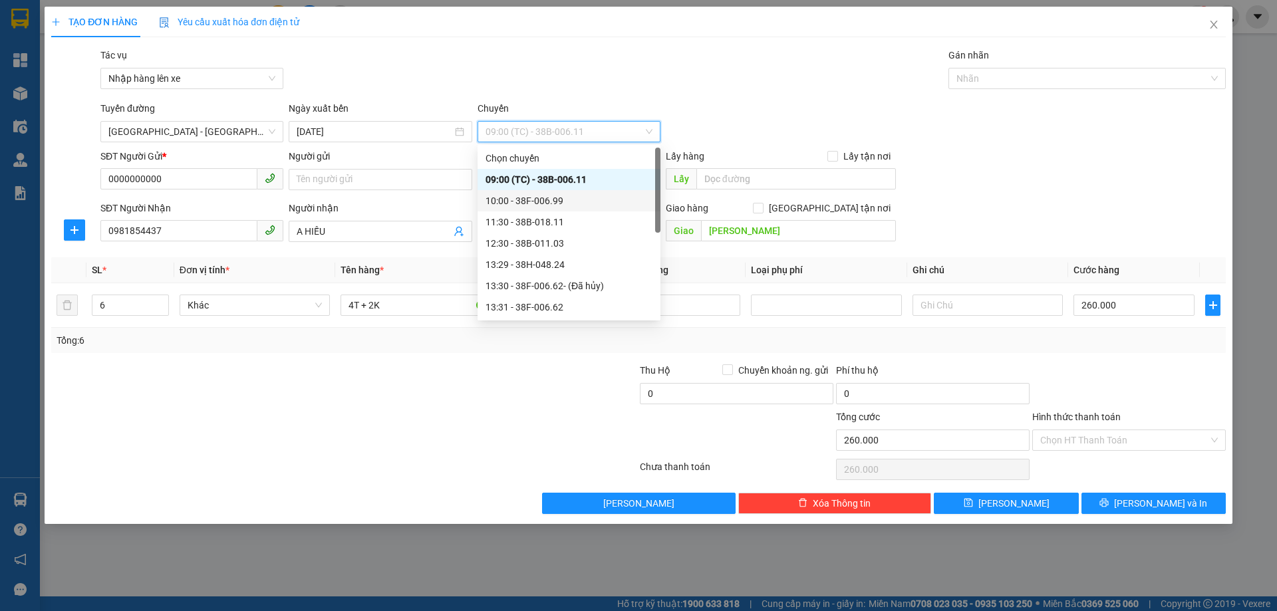
scroll to position [128, 0]
click at [549, 245] on div "17:30 - 38H-048.25" at bounding box center [568, 243] width 167 height 15
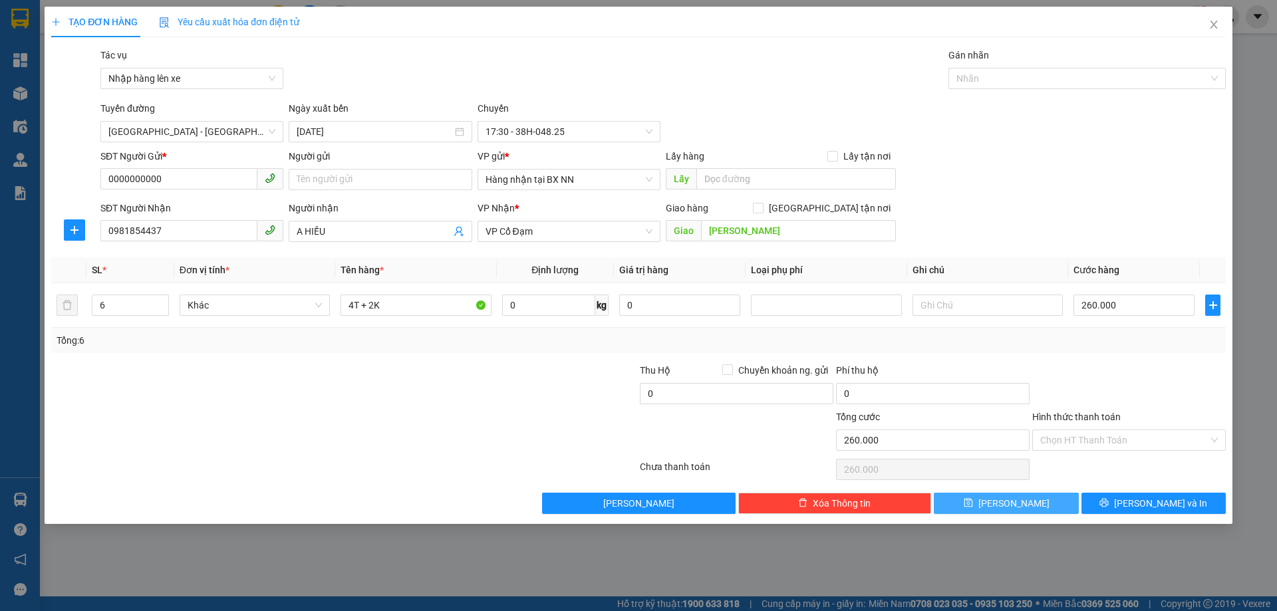
click at [972, 503] on icon "save" at bounding box center [968, 503] width 9 height 9
type input "0"
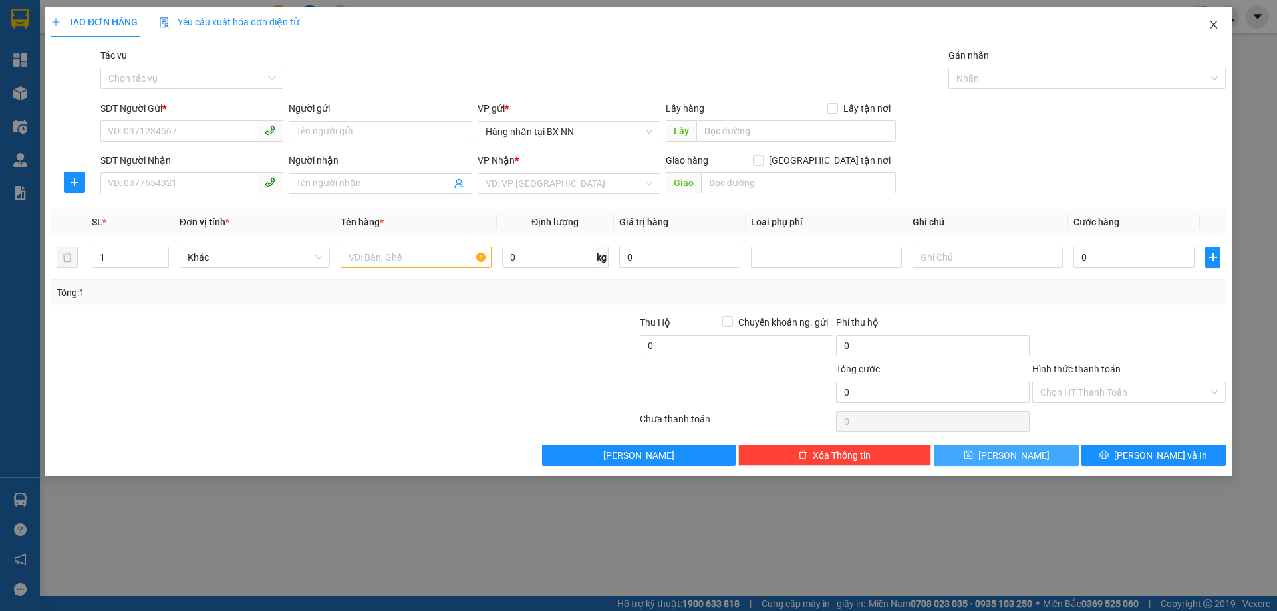
drag, startPoint x: 1220, startPoint y: 22, endPoint x: 1213, endPoint y: 22, distance: 7.3
click at [1220, 22] on span "Close" at bounding box center [1213, 25] width 37 height 37
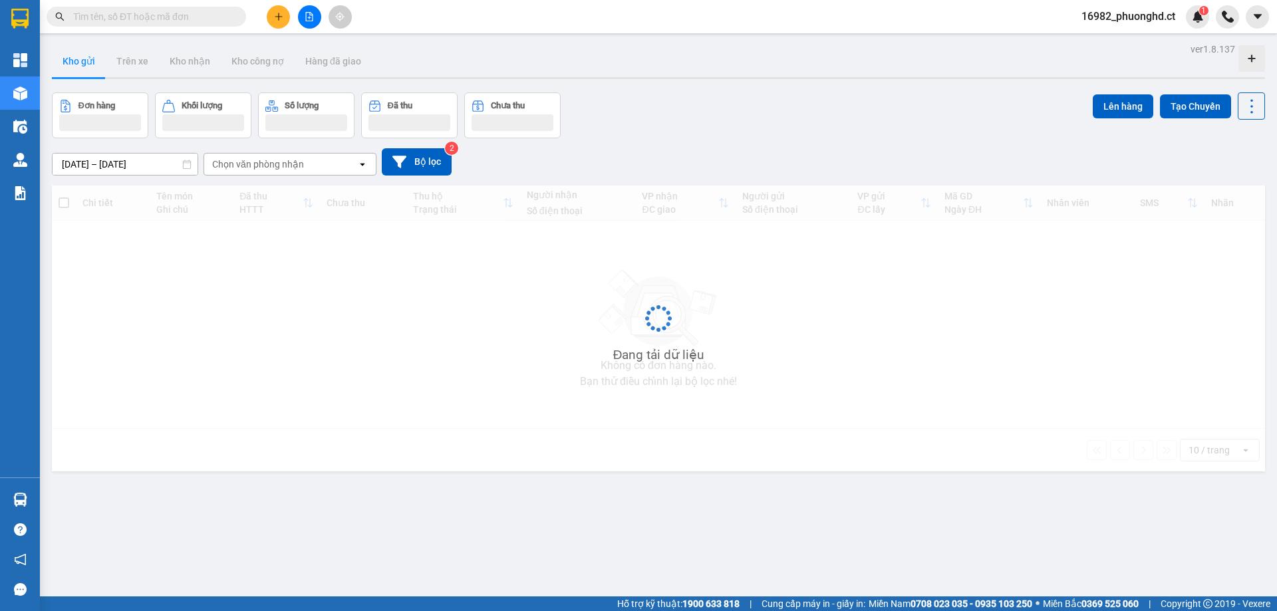
click at [1127, 17] on span "16982_phuonghd.ct" at bounding box center [1128, 16] width 115 height 17
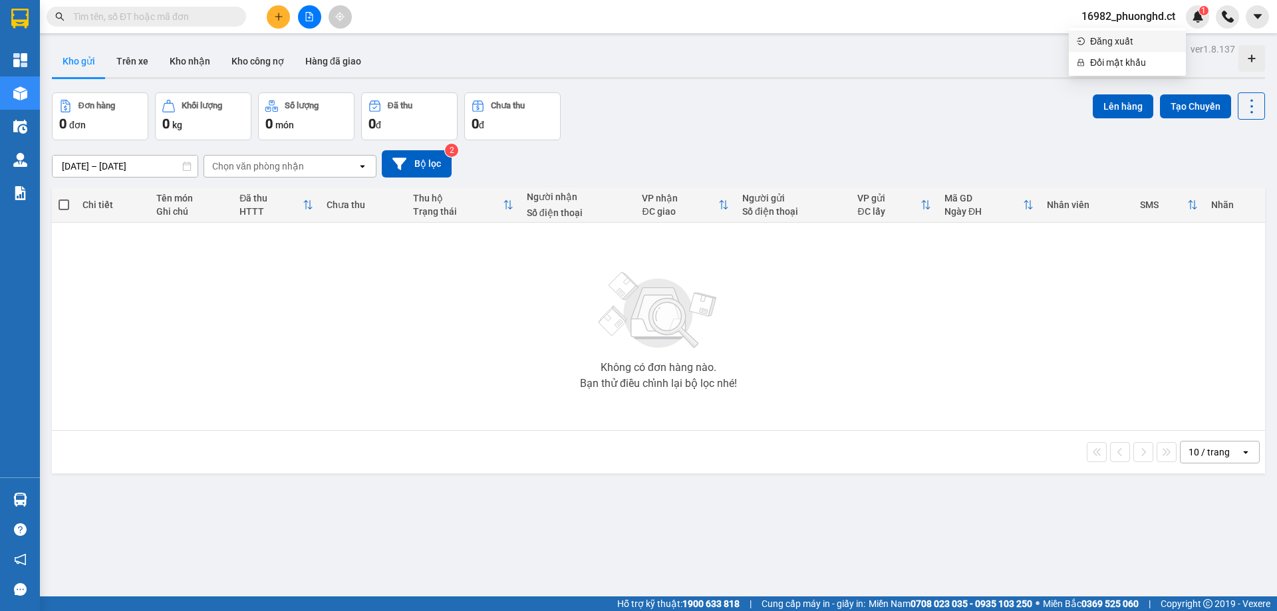
click at [1124, 35] on span "Đăng xuất" at bounding box center [1134, 41] width 88 height 15
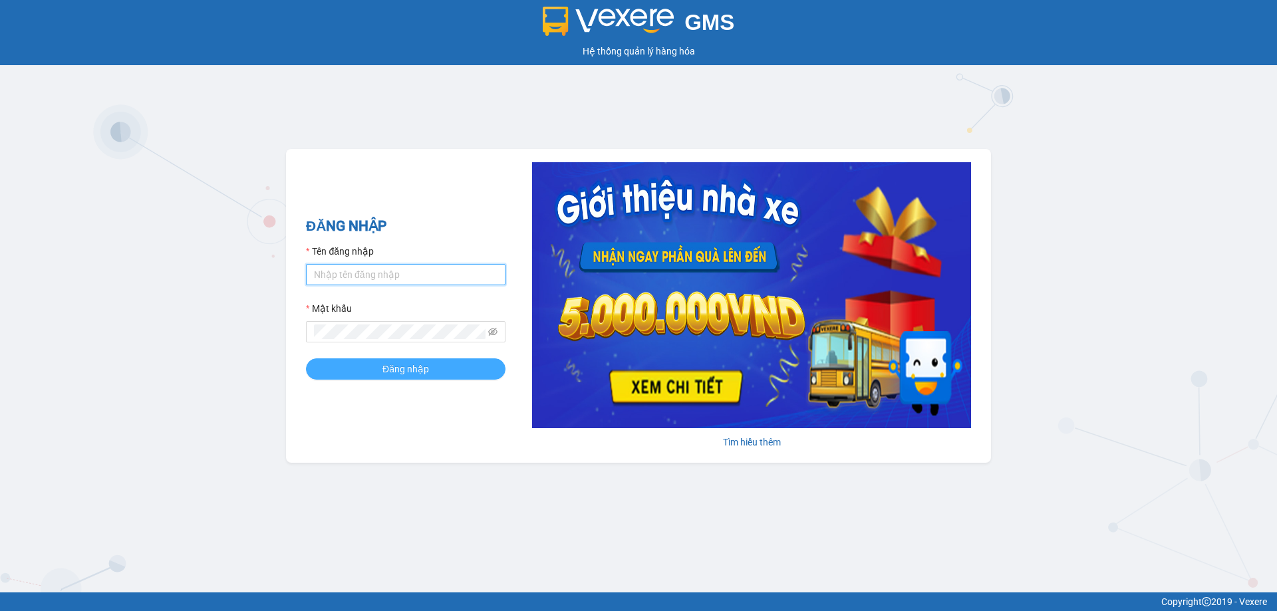
type input "phuonghd.ct"
click at [406, 364] on span "Đăng nhập" at bounding box center [405, 369] width 47 height 15
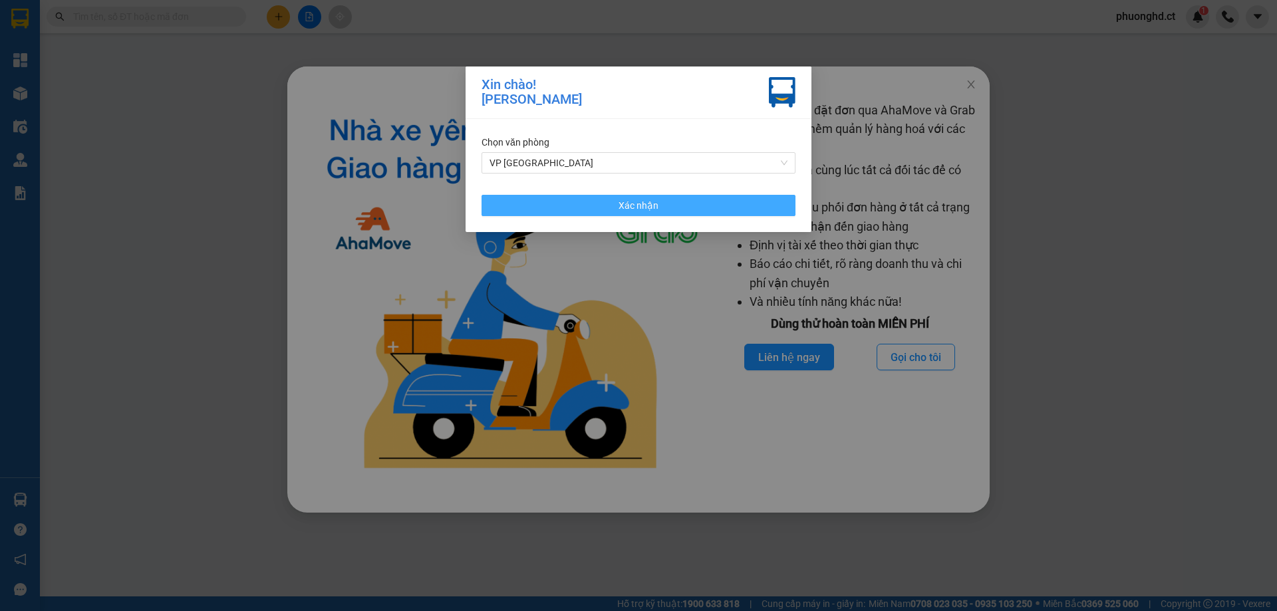
click at [550, 211] on button "Xác nhận" at bounding box center [638, 205] width 314 height 21
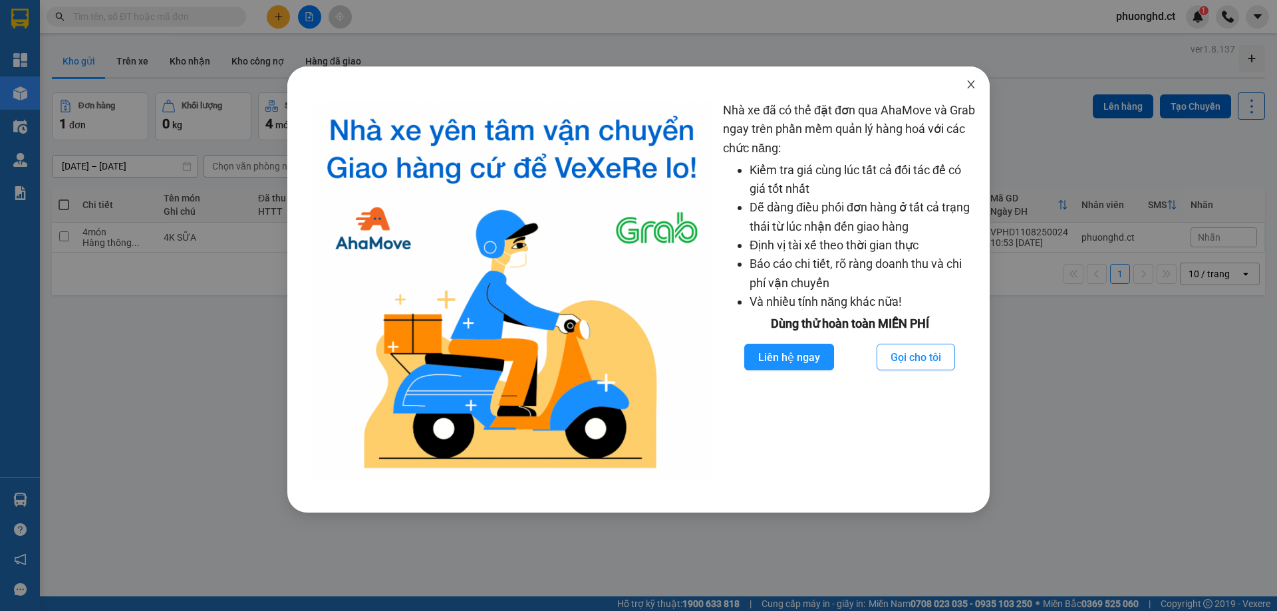
click at [967, 86] on icon "close" at bounding box center [971, 84] width 11 height 11
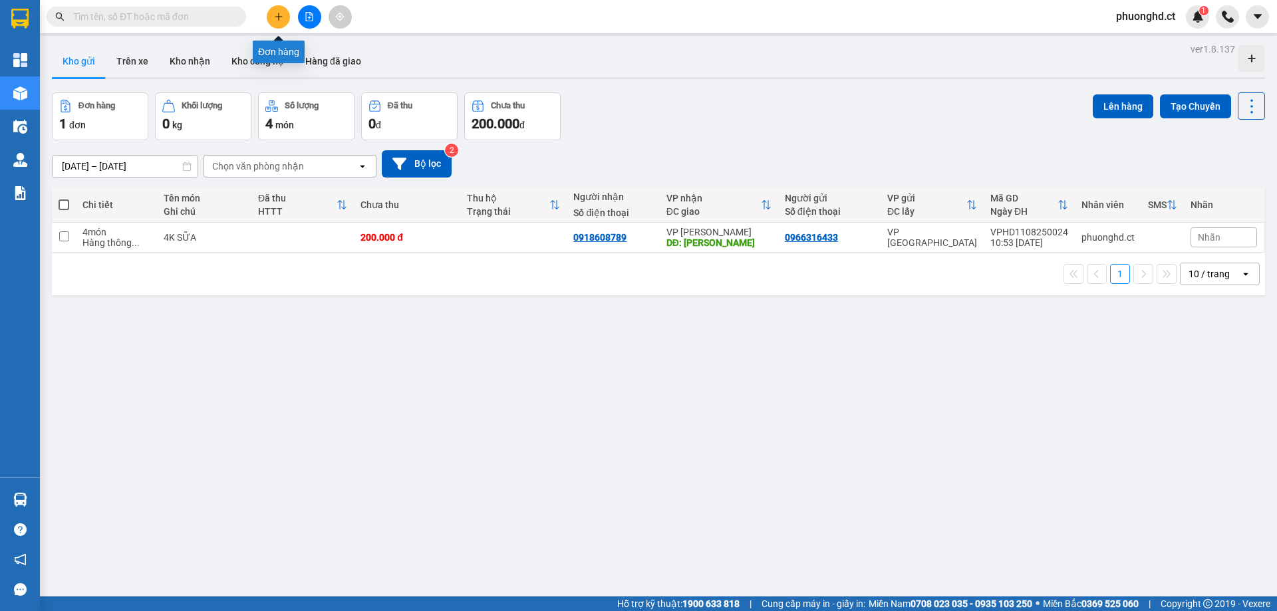
click at [274, 23] on button at bounding box center [278, 16] width 23 height 23
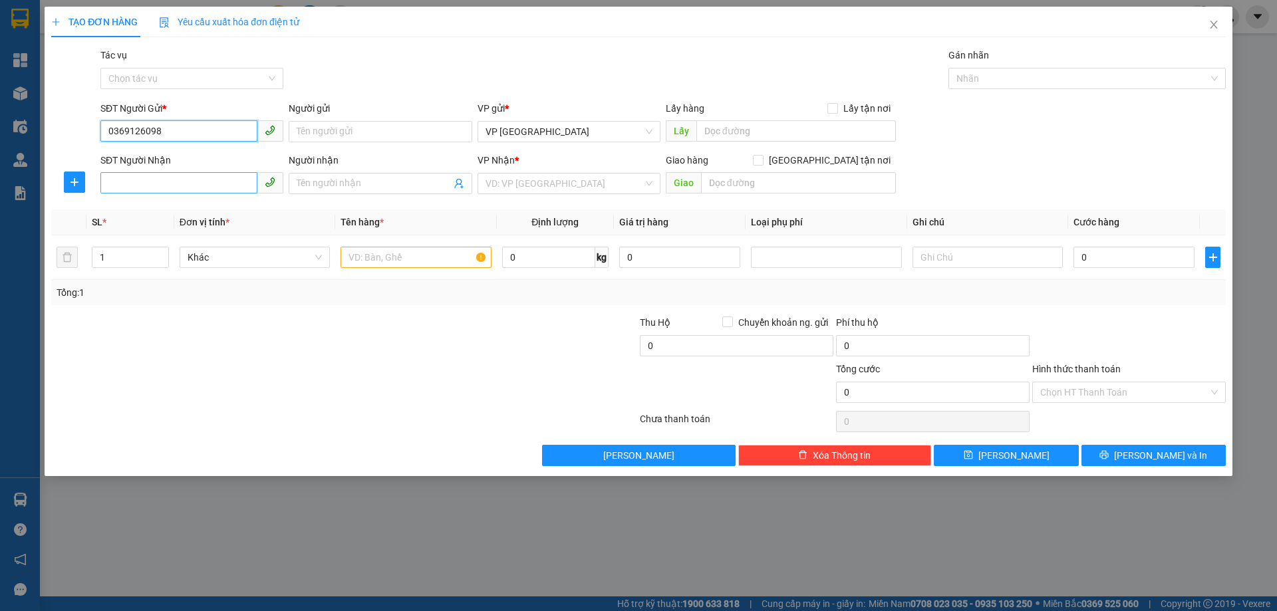
type input "0369126098"
click at [138, 190] on input "SĐT Người Nhận" at bounding box center [178, 182] width 157 height 21
type input "0369444005"
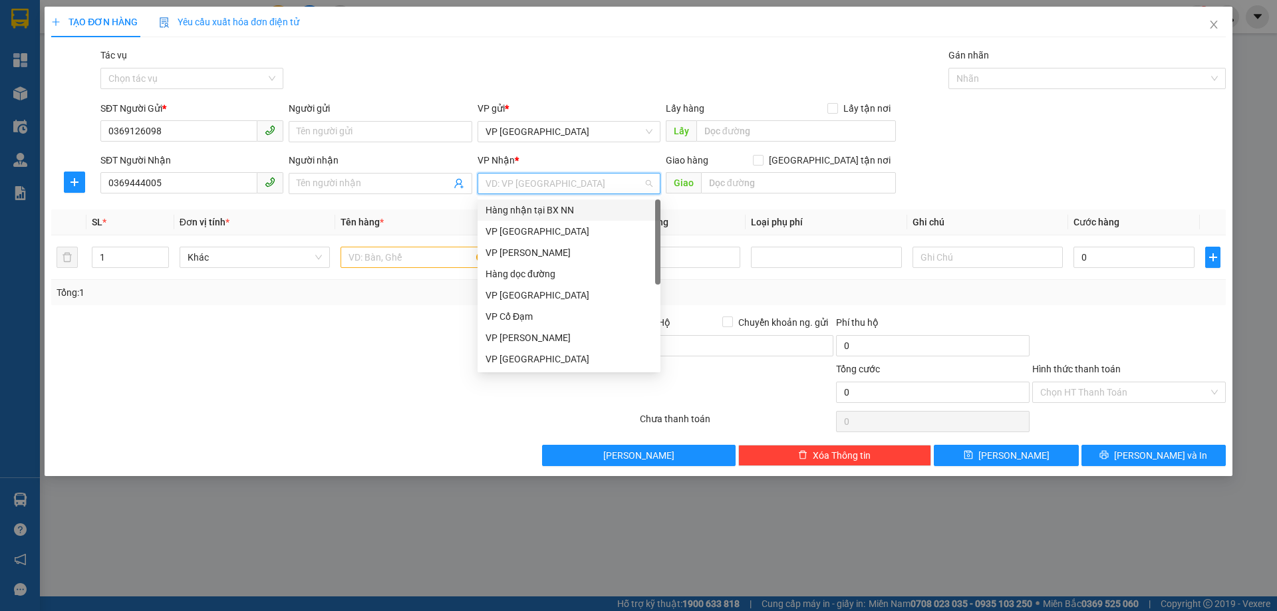
click at [628, 178] on input "search" at bounding box center [564, 184] width 158 height 20
click at [517, 316] on div "VP Cổ Đạm" at bounding box center [568, 316] width 167 height 15
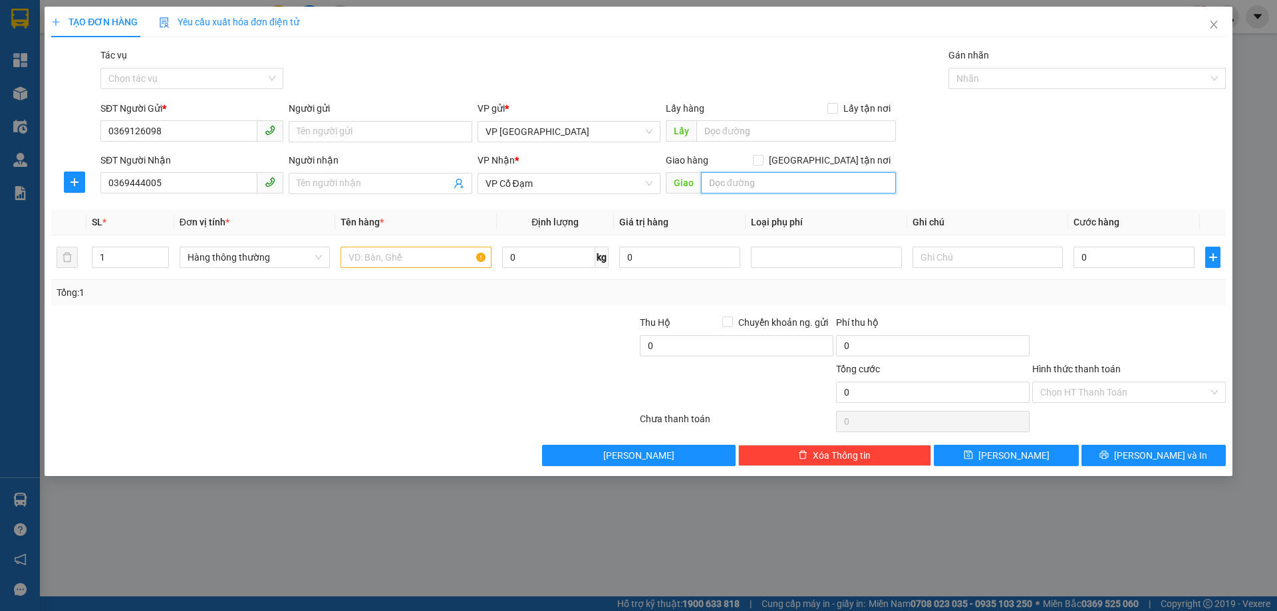
click at [761, 184] on input "text" at bounding box center [798, 182] width 195 height 21
type input "VP CỔ ĐẠM"
drag, startPoint x: 400, startPoint y: 263, endPoint x: 386, endPoint y: 255, distance: 15.2
click at [400, 262] on input "text" at bounding box center [415, 257] width 150 height 21
type input "2"
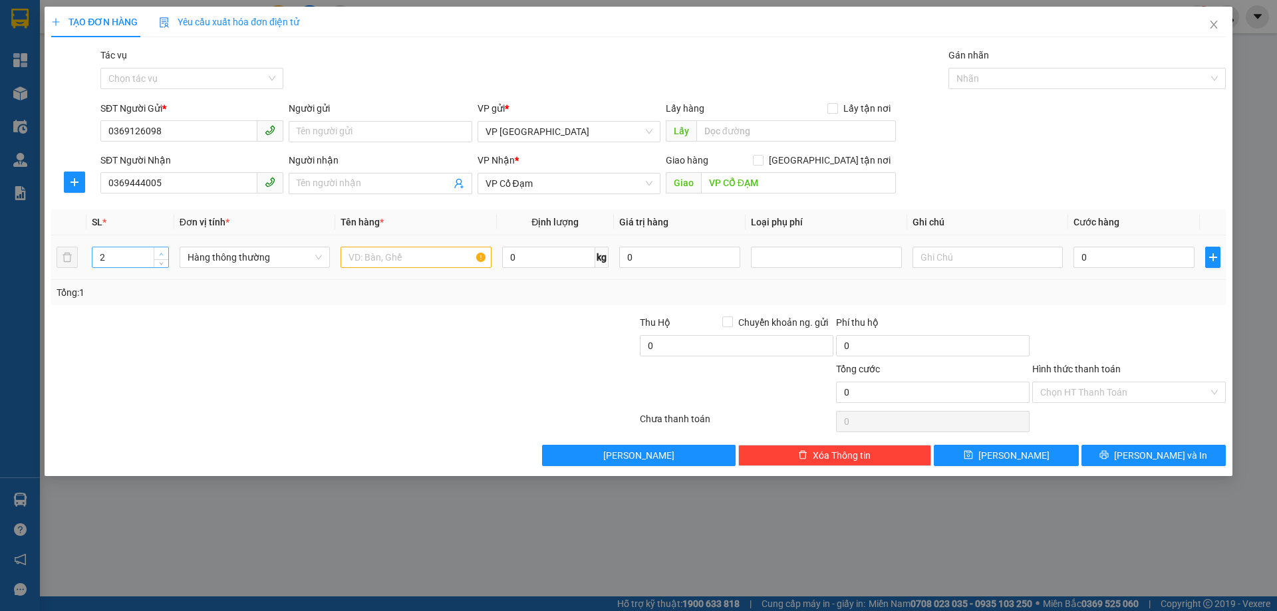
click at [160, 253] on icon "up" at bounding box center [161, 254] width 5 height 5
click at [408, 253] on input "text" at bounding box center [415, 257] width 150 height 21
type input "2T GIẤY BÁNH KẸO QA"
click at [1117, 257] on input "0" at bounding box center [1133, 257] width 121 height 21
type input "60"
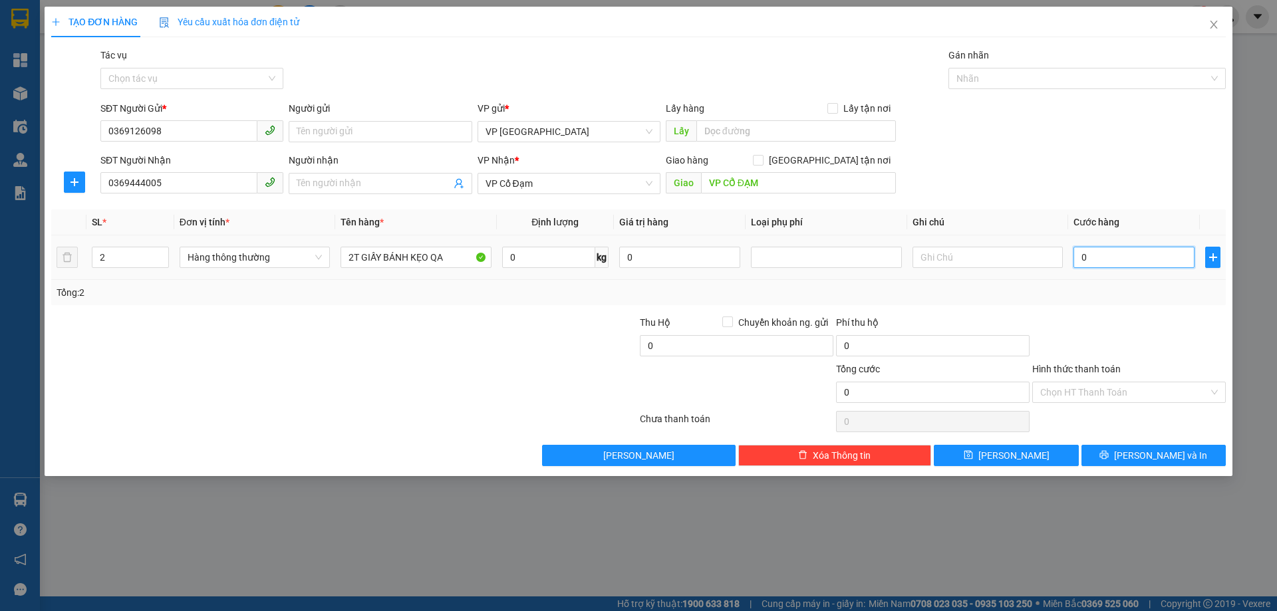
type input "60"
type input "600"
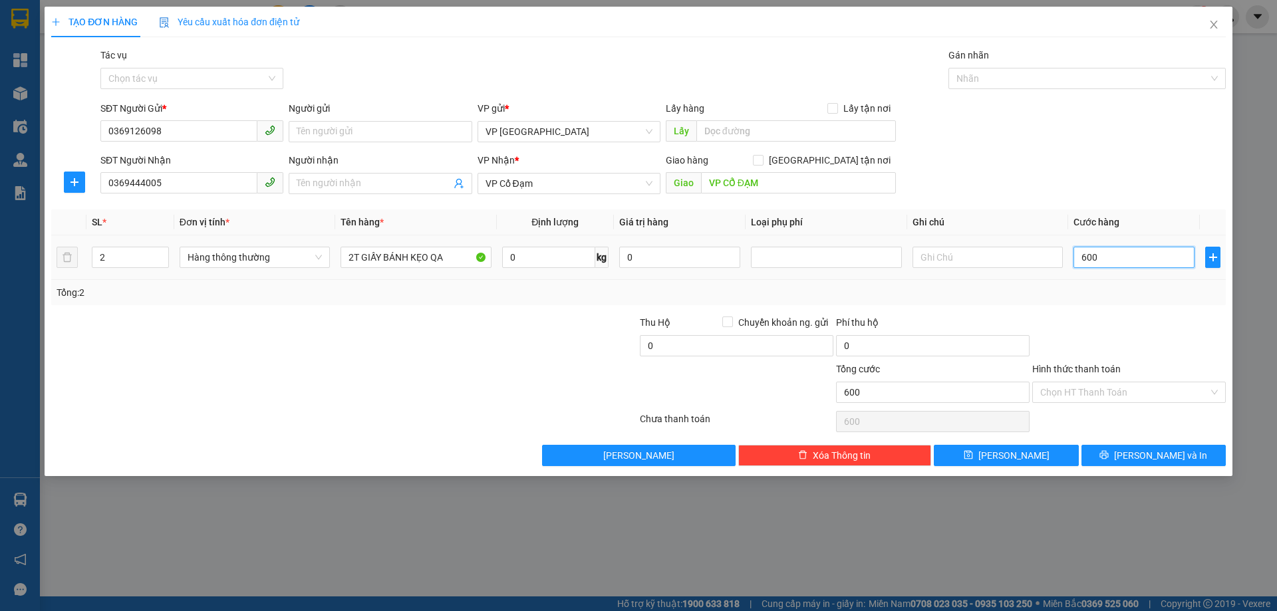
type input "60"
type input "60.000"
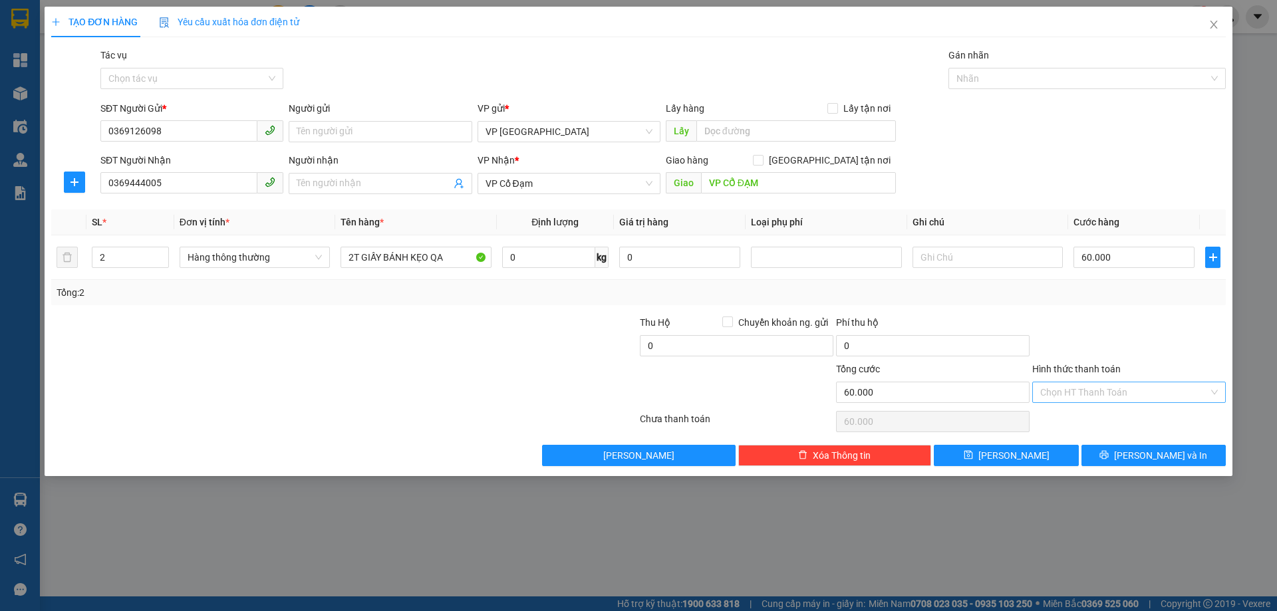
click at [1128, 386] on input "Hình thức thanh toán" at bounding box center [1124, 392] width 168 height 20
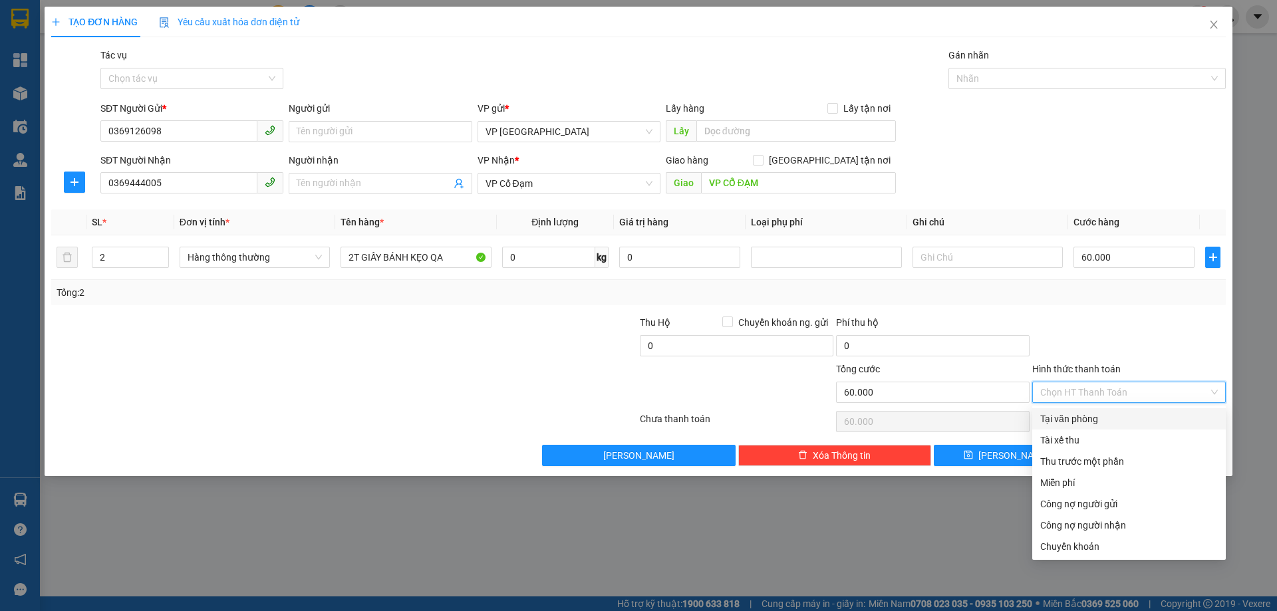
click at [1099, 418] on div "Tại văn phòng" at bounding box center [1129, 419] width 178 height 15
type input "0"
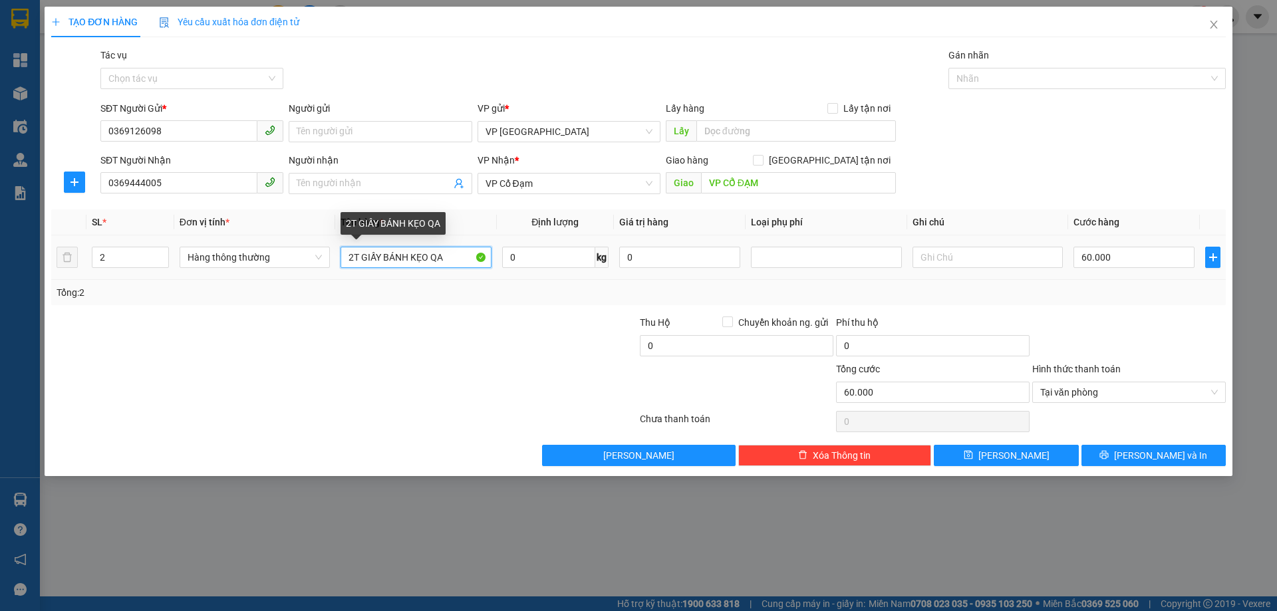
click at [434, 262] on input "2T GIẤY BÁNH KẸO QA" at bounding box center [415, 257] width 150 height 21
type input "2T GIẤY BÁNH KẸO, QA"
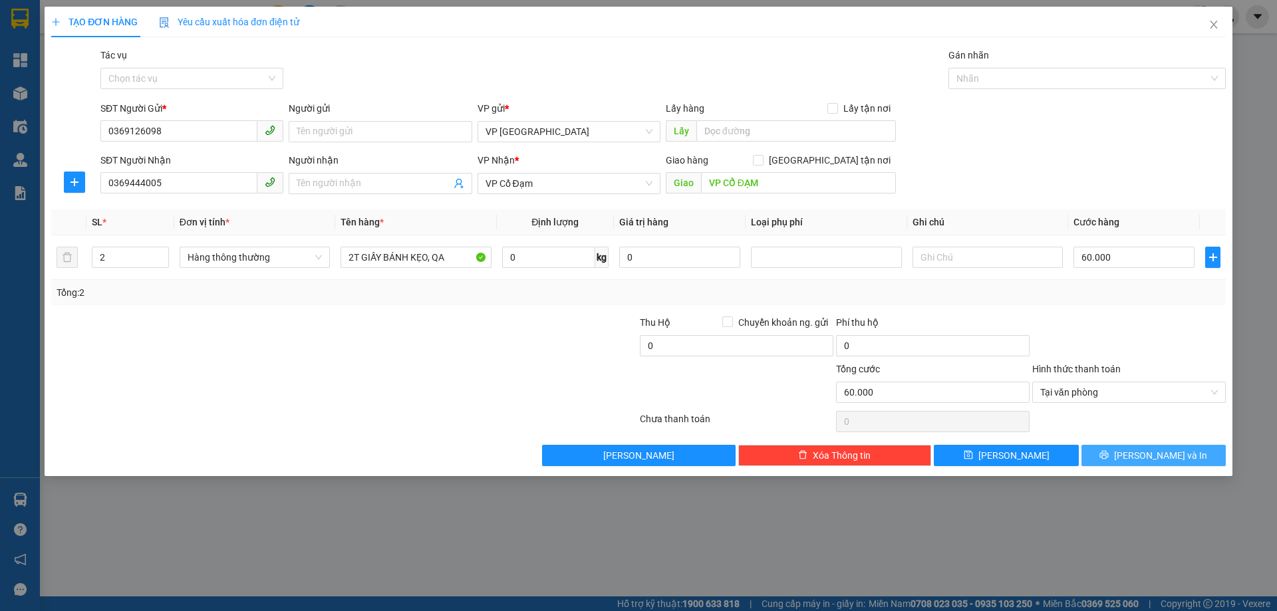
click at [1119, 453] on button "Lưu và In" at bounding box center [1153, 455] width 144 height 21
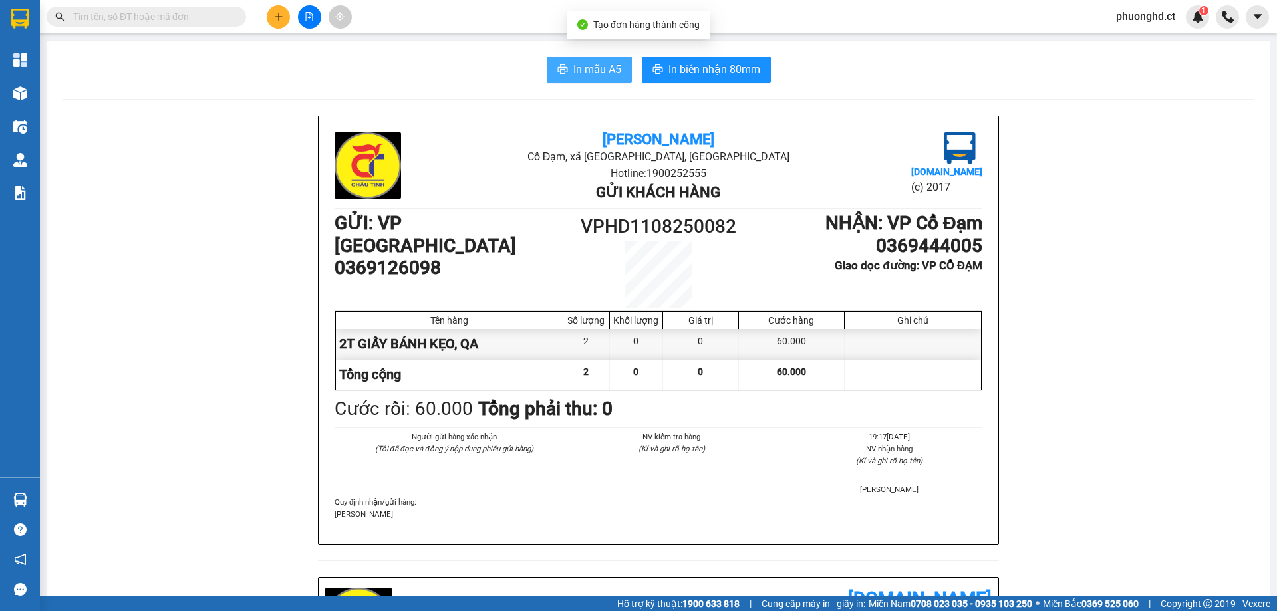
click at [567, 69] on button "In mẫu A5" at bounding box center [589, 70] width 85 height 27
click at [579, 68] on span "In mẫu A5" at bounding box center [597, 69] width 48 height 17
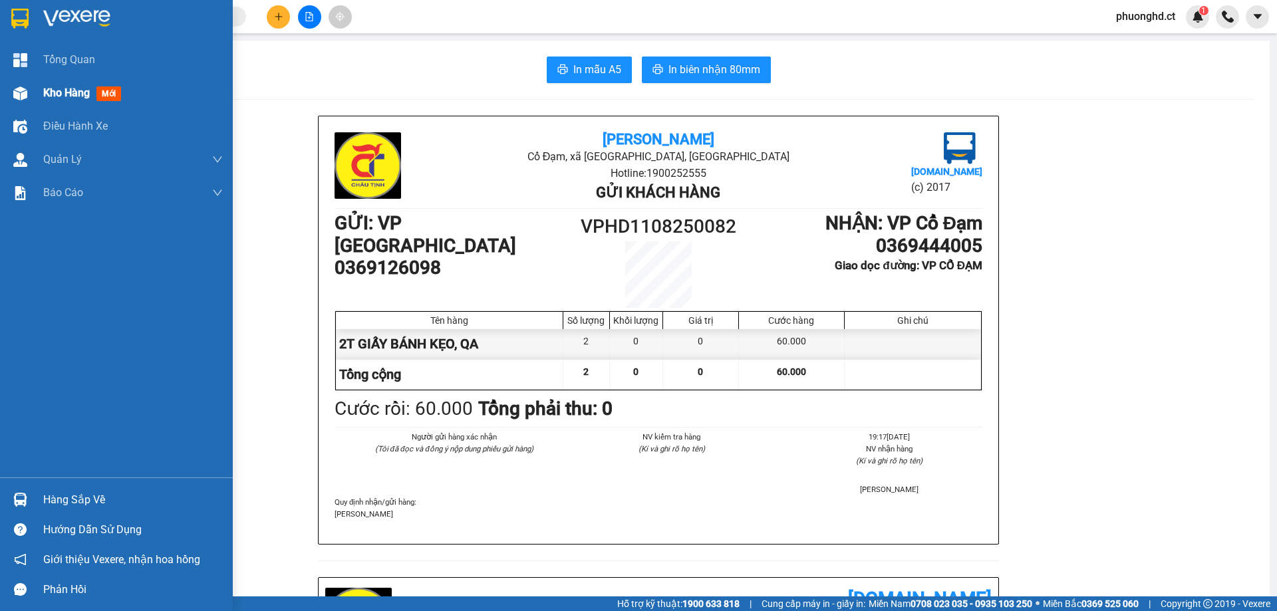
click at [23, 78] on div "Kho hàng mới" at bounding box center [116, 92] width 233 height 33
